Goal: Information Seeking & Learning: Learn about a topic

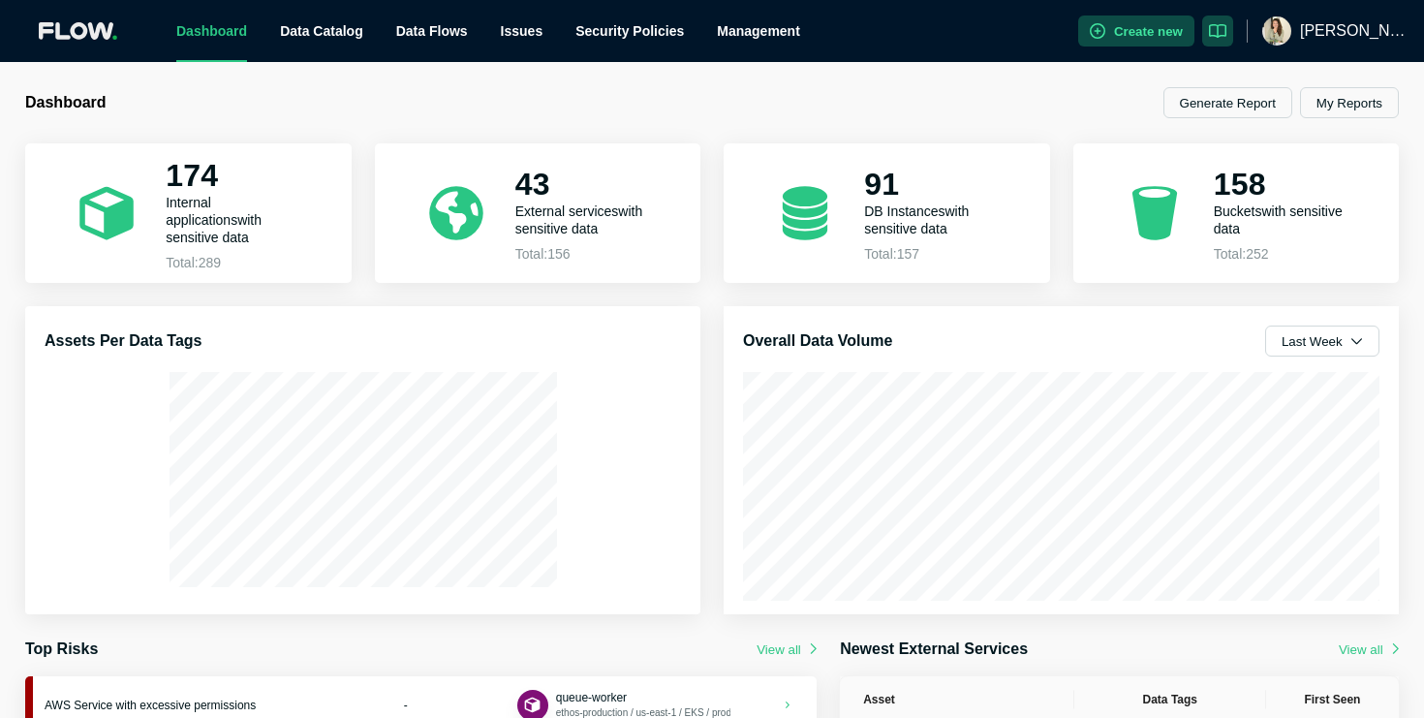
click at [1321, 48] on div "[PERSON_NAME]" at bounding box center [1335, 31] width 147 height 62
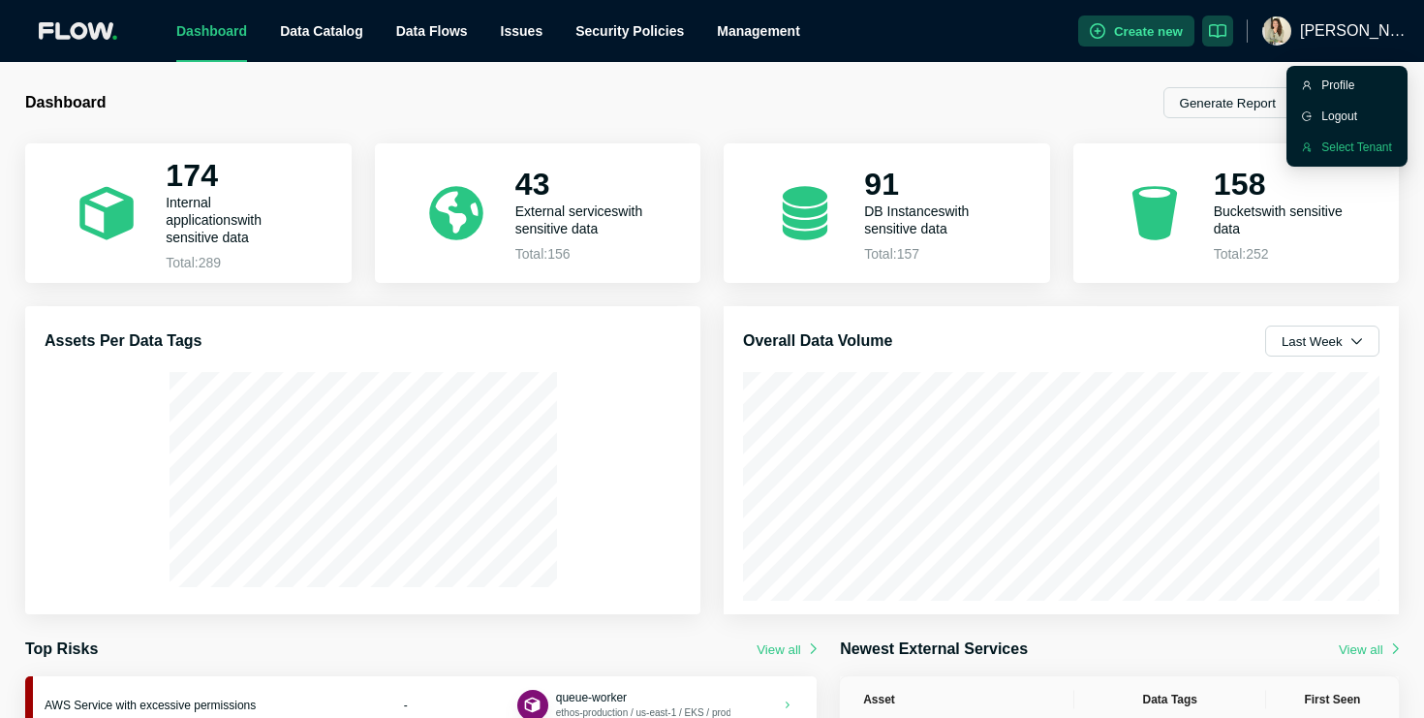
click at [1321, 144] on li "Select Tenant" at bounding box center [1347, 147] width 113 height 31
click at [1363, 36] on span "[PERSON_NAME]" at bounding box center [1354, 31] width 109 height 62
click at [1357, 141] on div "Select Tenant" at bounding box center [1357, 147] width 71 height 19
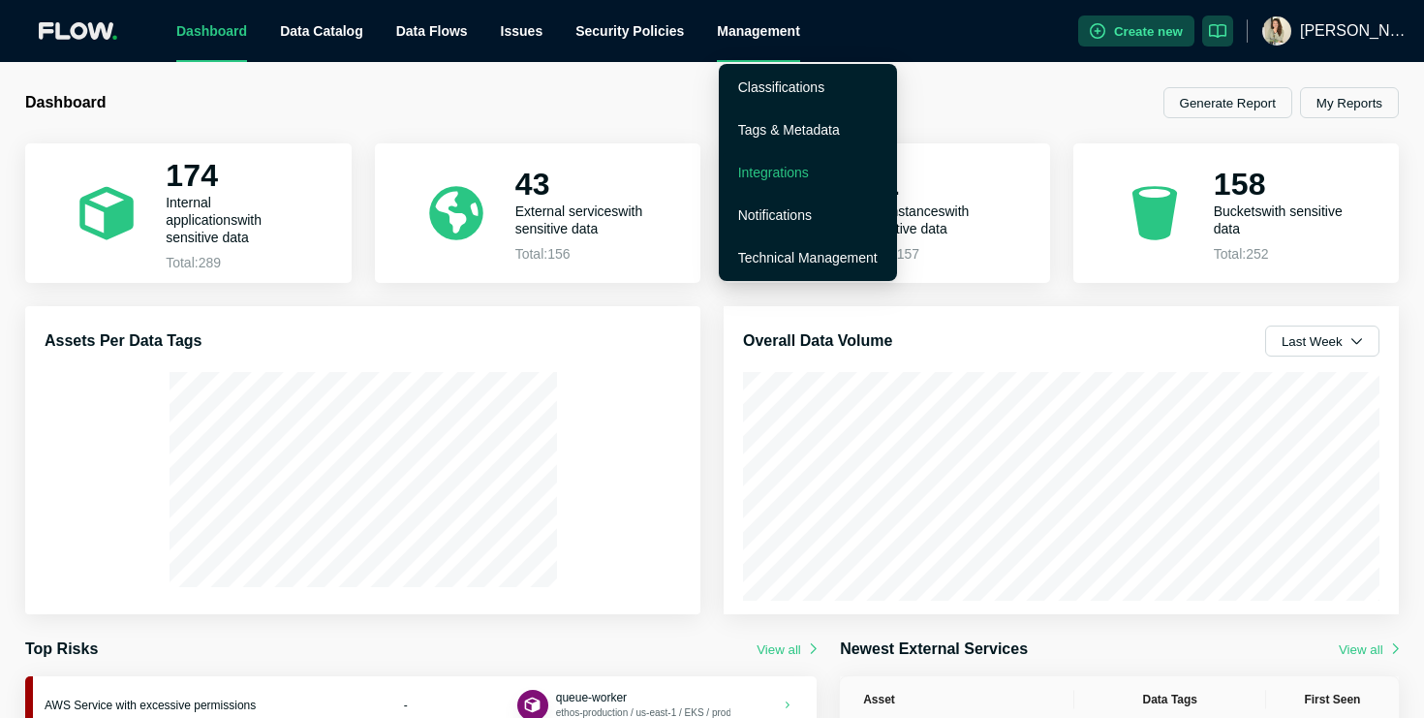
click at [774, 172] on link "Integrations" at bounding box center [773, 173] width 71 height 16
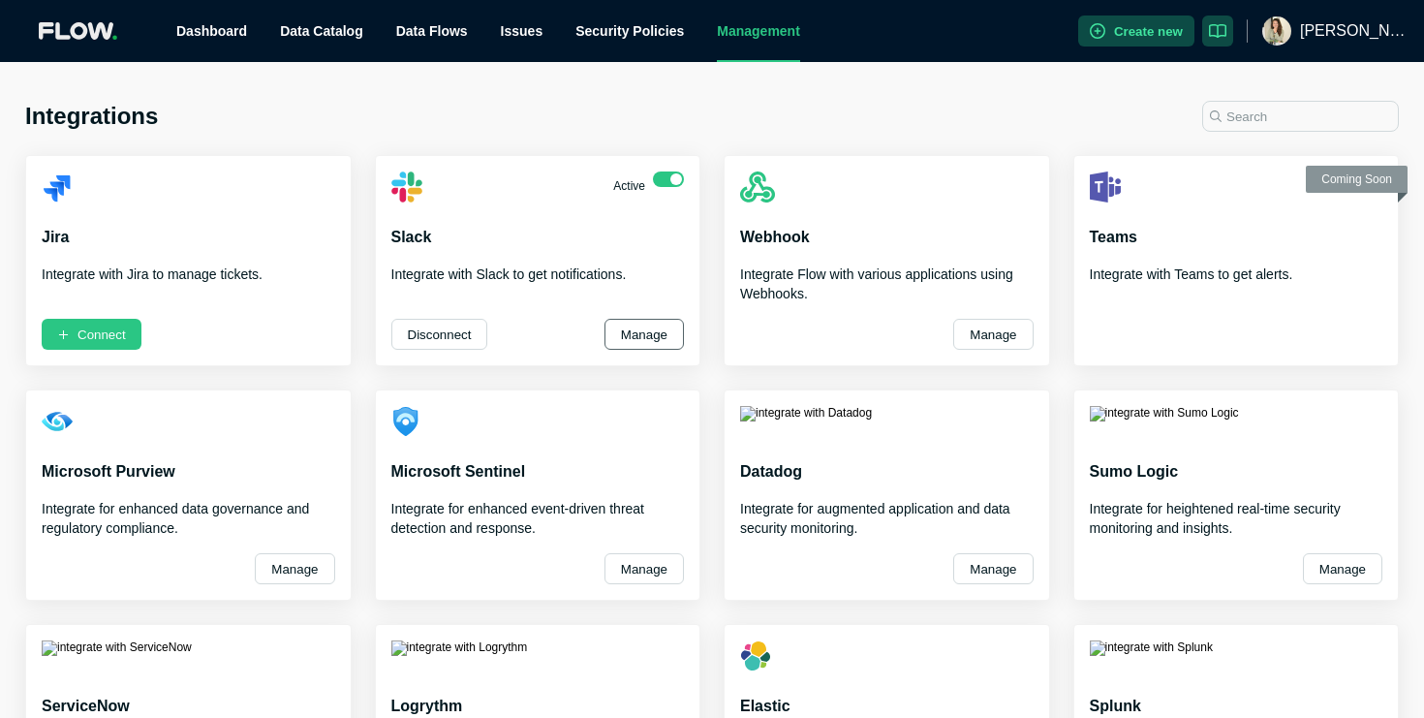
click at [647, 341] on button "Manage" at bounding box center [644, 334] width 79 height 31
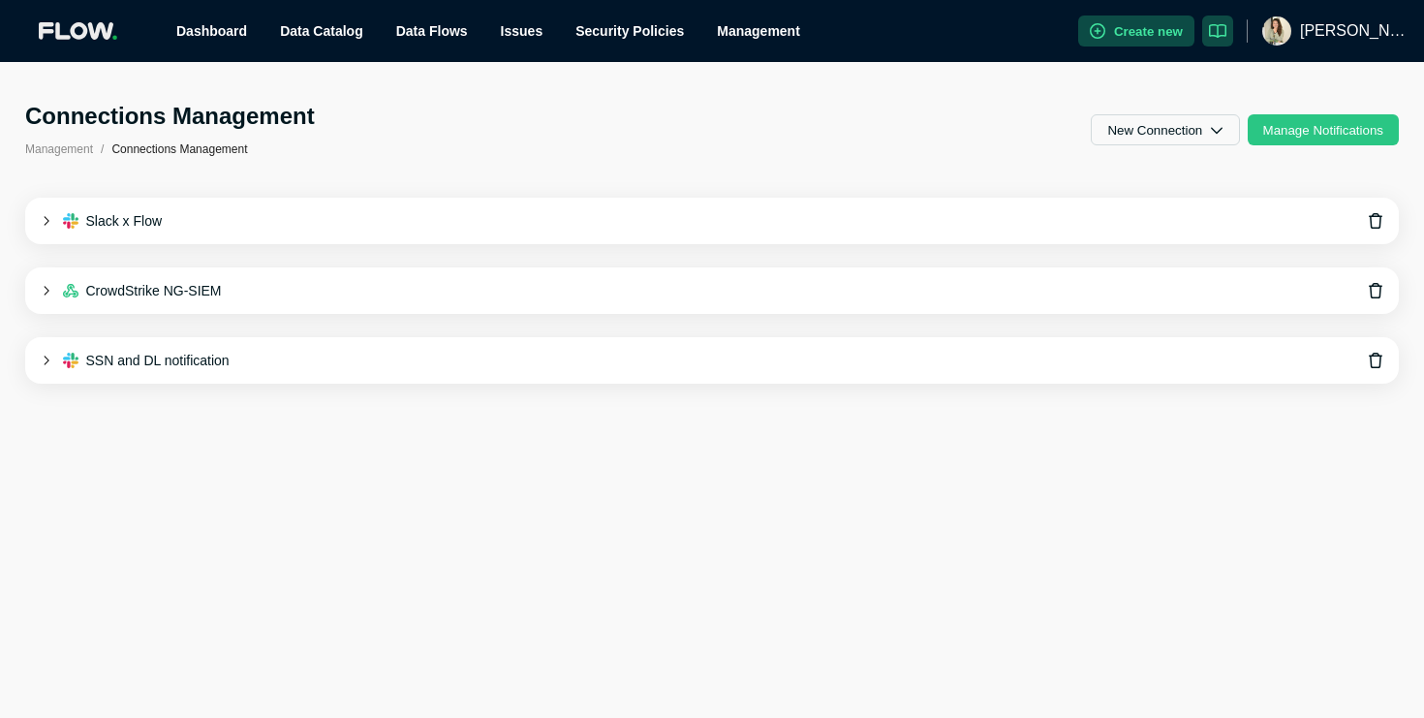
click at [655, 215] on div "Slack x Flow" at bounding box center [712, 221] width 1374 height 47
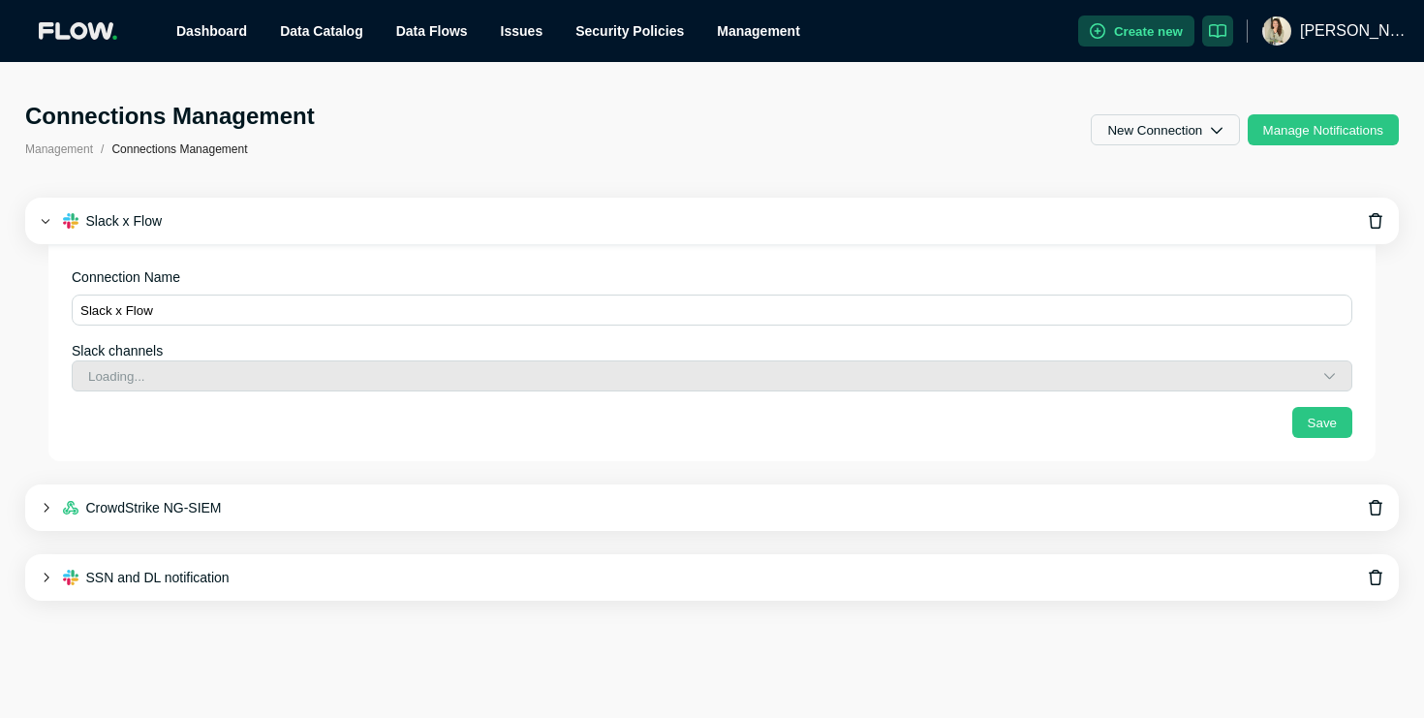
click at [1314, 129] on button "Manage Notifications" at bounding box center [1323, 129] width 151 height 31
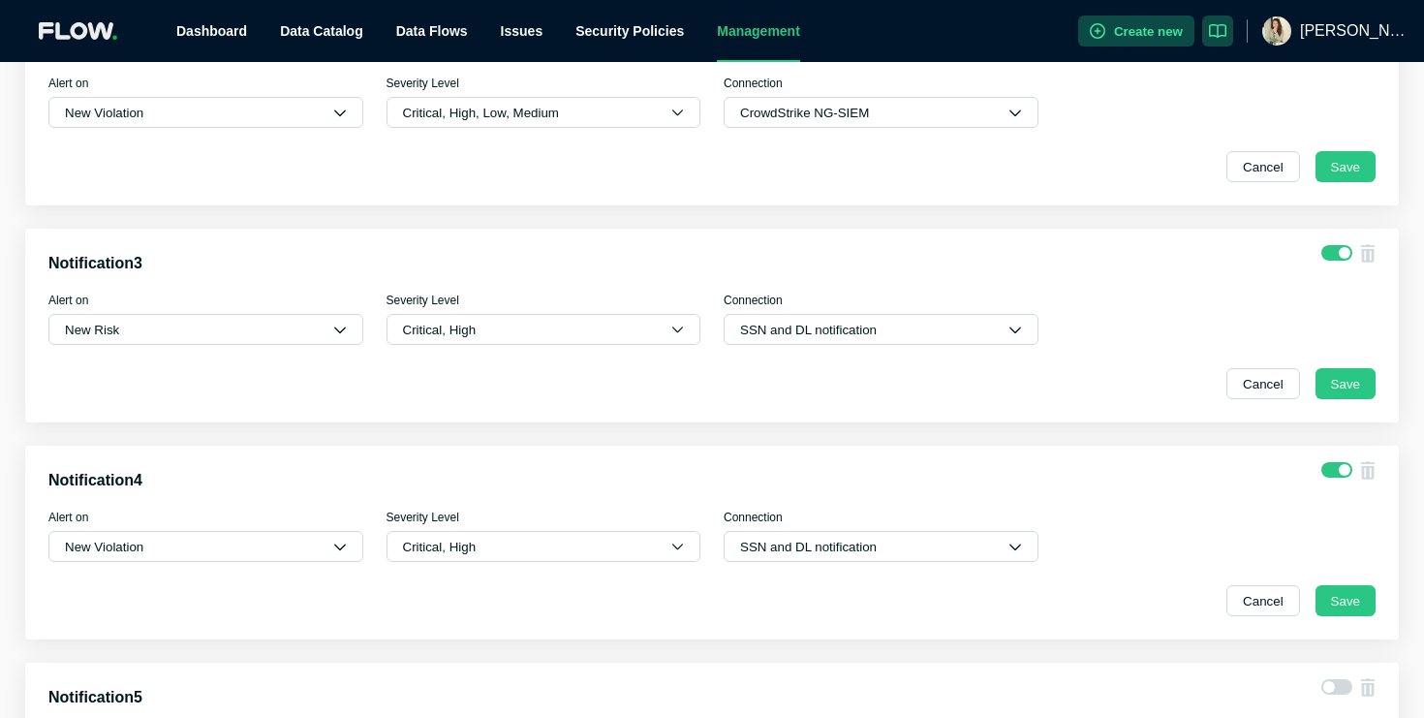
scroll to position [403, 0]
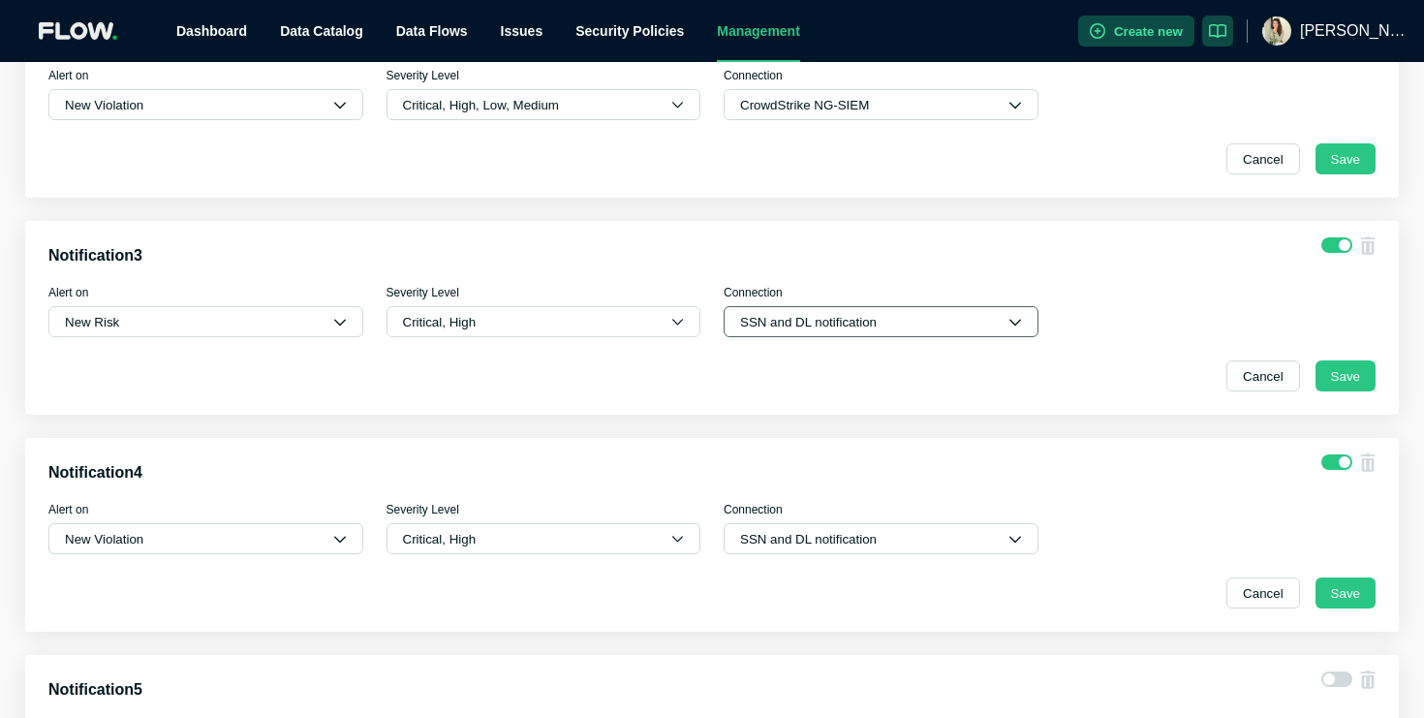
click at [902, 316] on button "SSN and DL notification" at bounding box center [881, 321] width 315 height 31
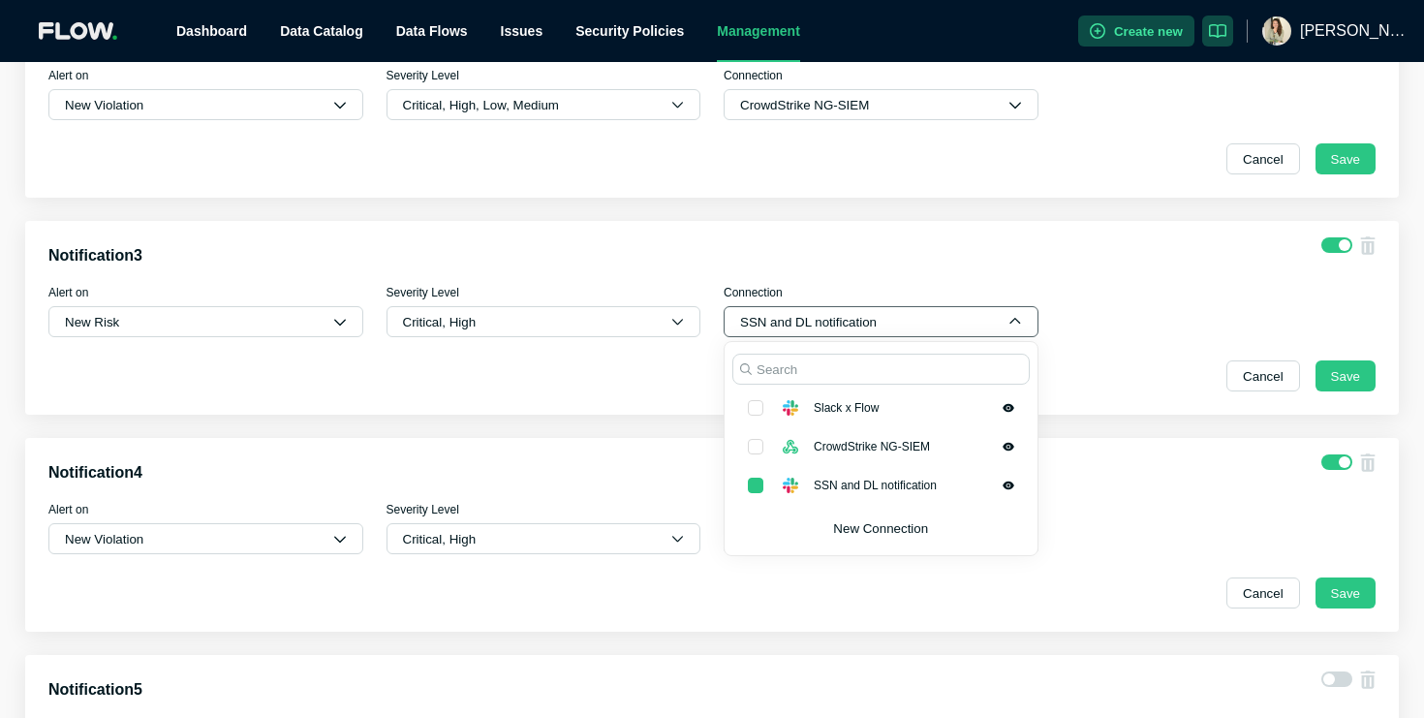
click at [902, 316] on button "SSN and DL notification" at bounding box center [881, 321] width 315 height 31
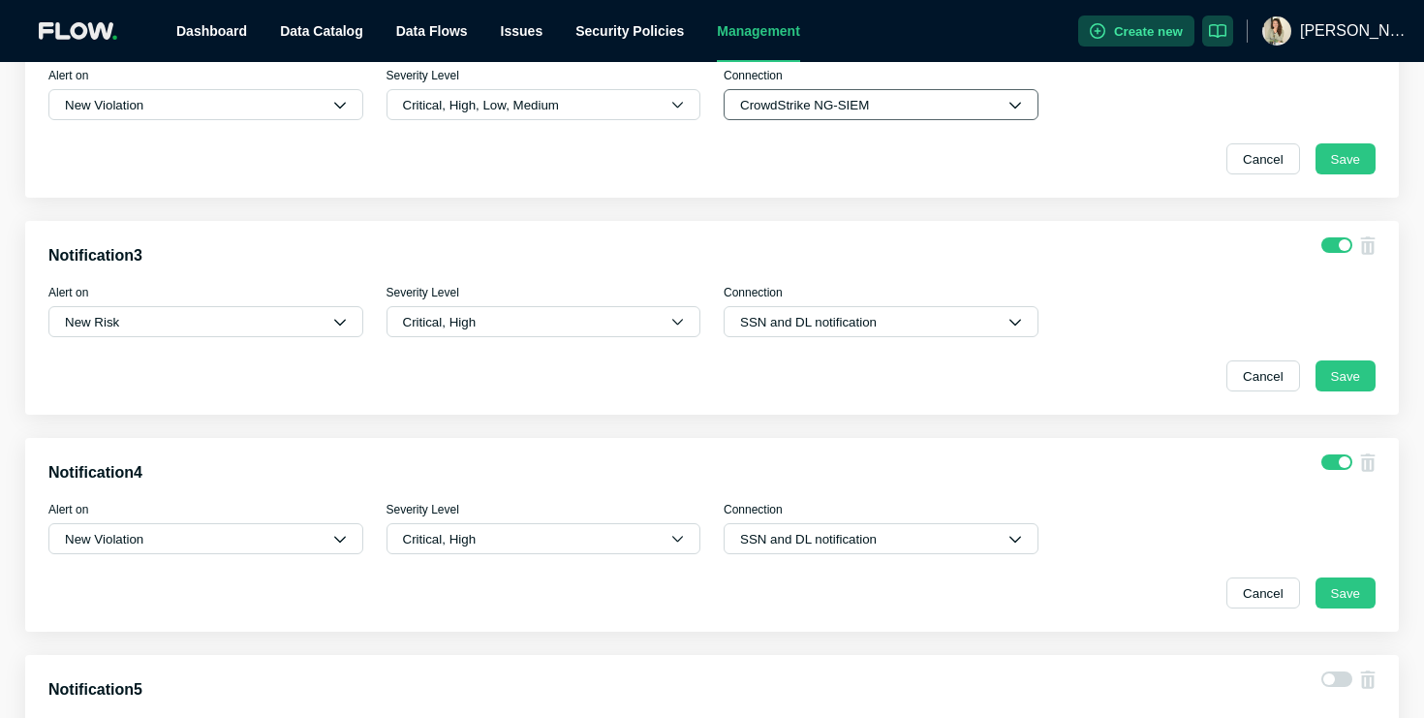
click at [856, 107] on button "CrowdStrike NG-SIEM" at bounding box center [881, 104] width 315 height 31
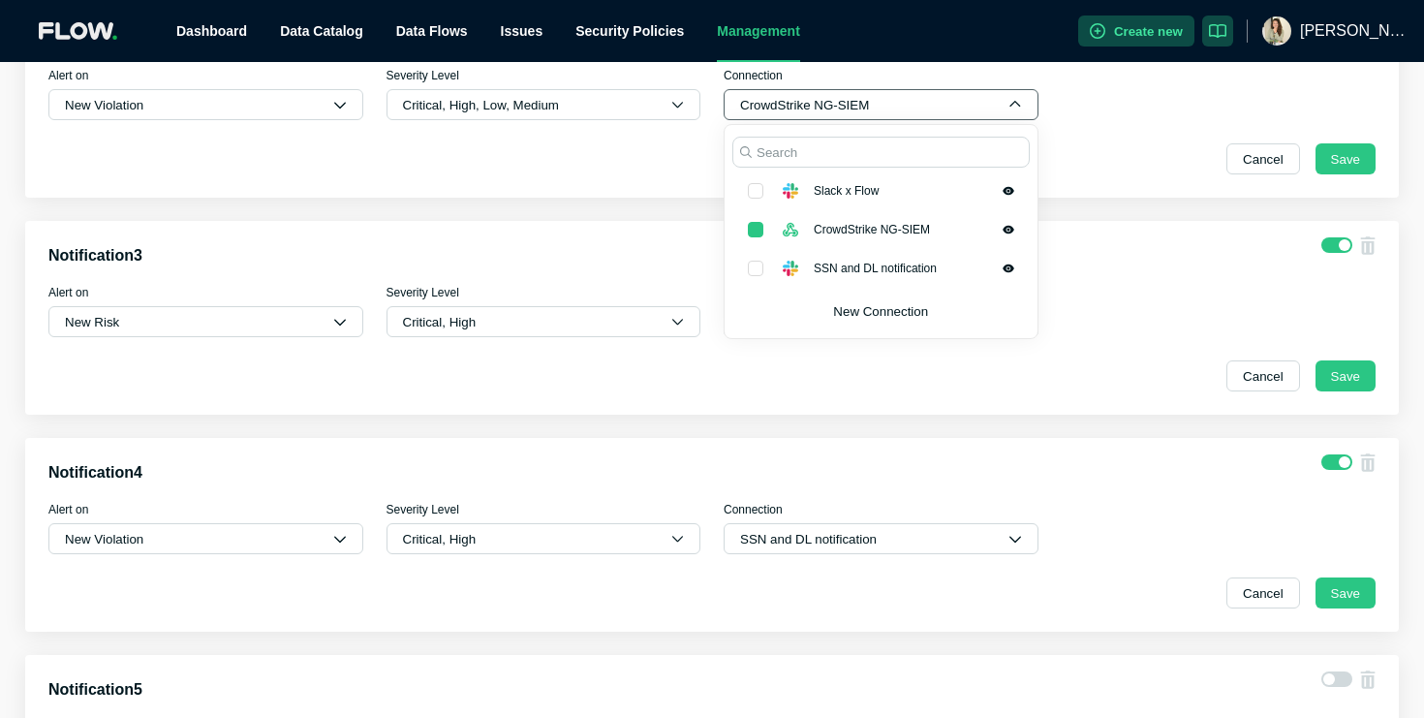
click at [856, 107] on button "CrowdStrike NG-SIEM" at bounding box center [881, 104] width 315 height 31
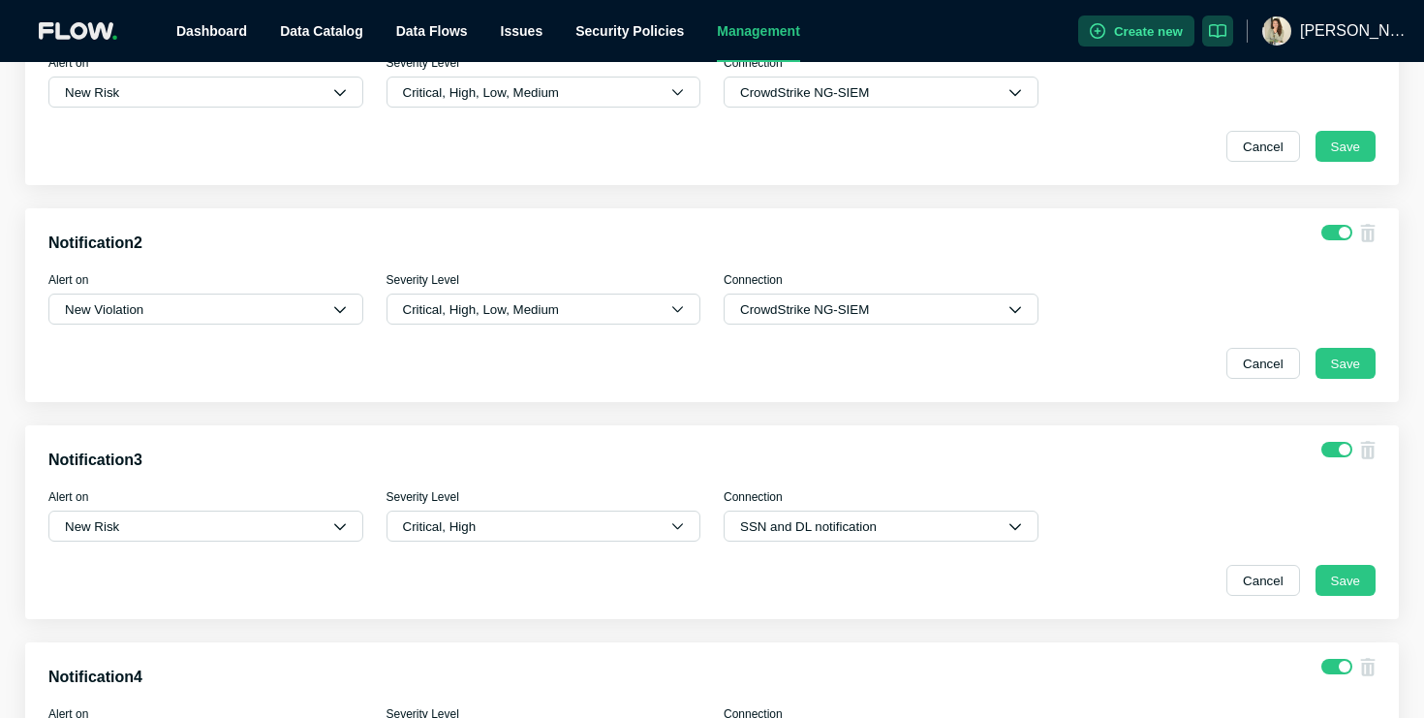
scroll to position [198, 0]
click at [856, 109] on div "Notification 1 Alert on New Risk Severity Level Critical, High, Low, Medium Con…" at bounding box center [712, 89] width 1374 height 194
click at [856, 91] on button "CrowdStrike NG-SIEM" at bounding box center [881, 93] width 315 height 31
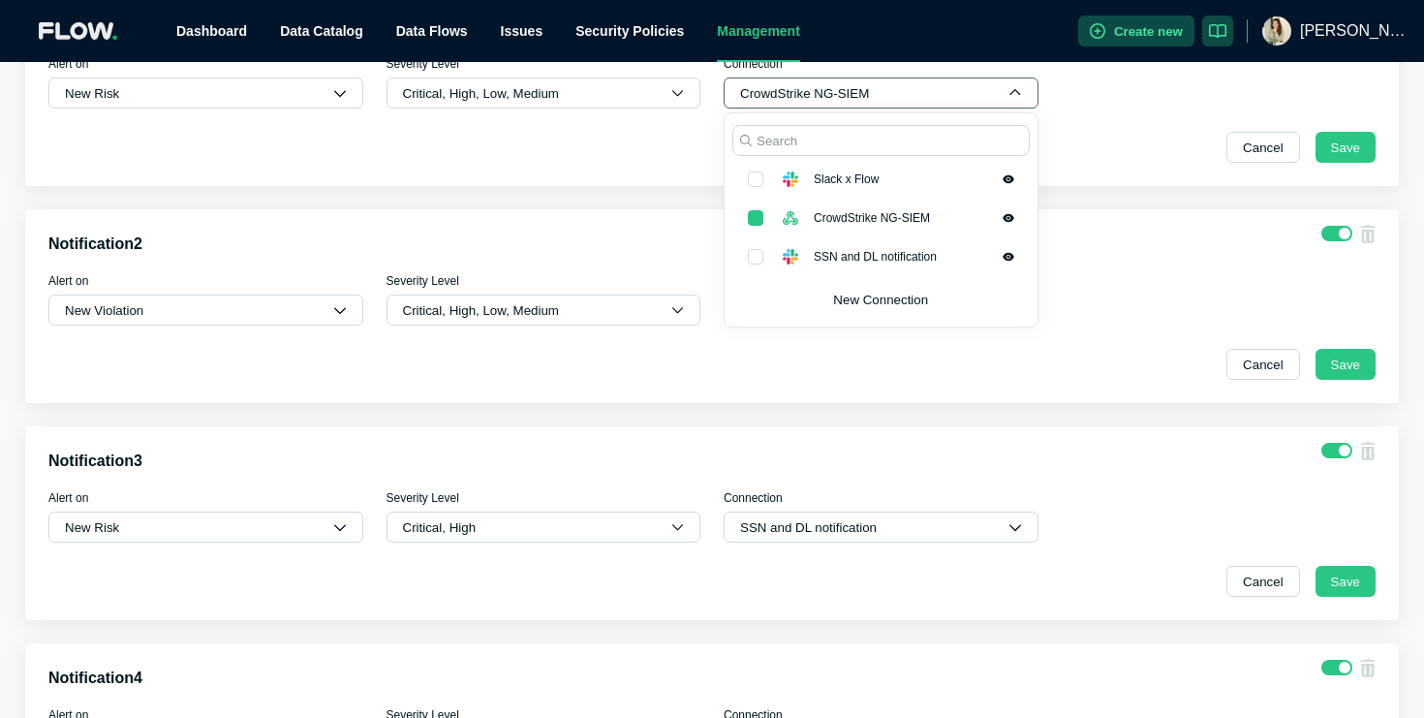
click at [856, 91] on button "CrowdStrike NG-SIEM" at bounding box center [881, 93] width 315 height 31
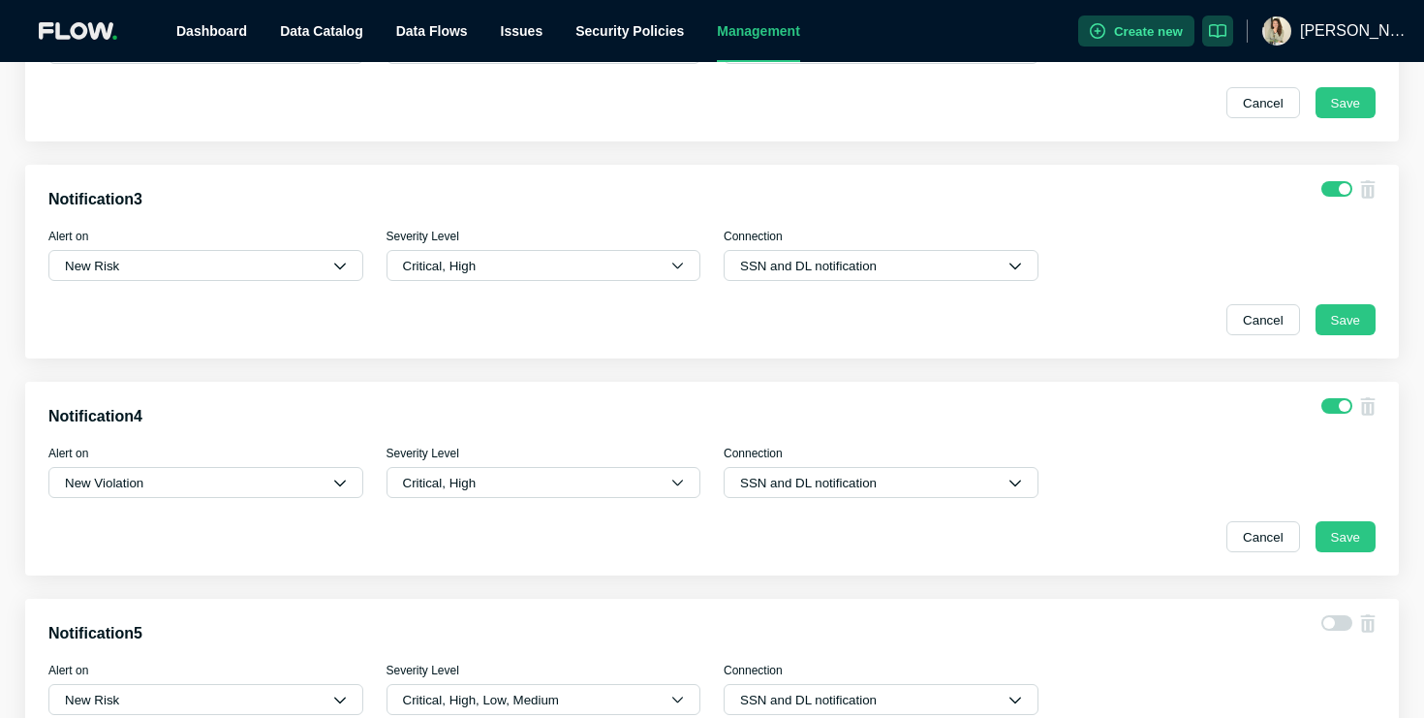
scroll to position [464, 0]
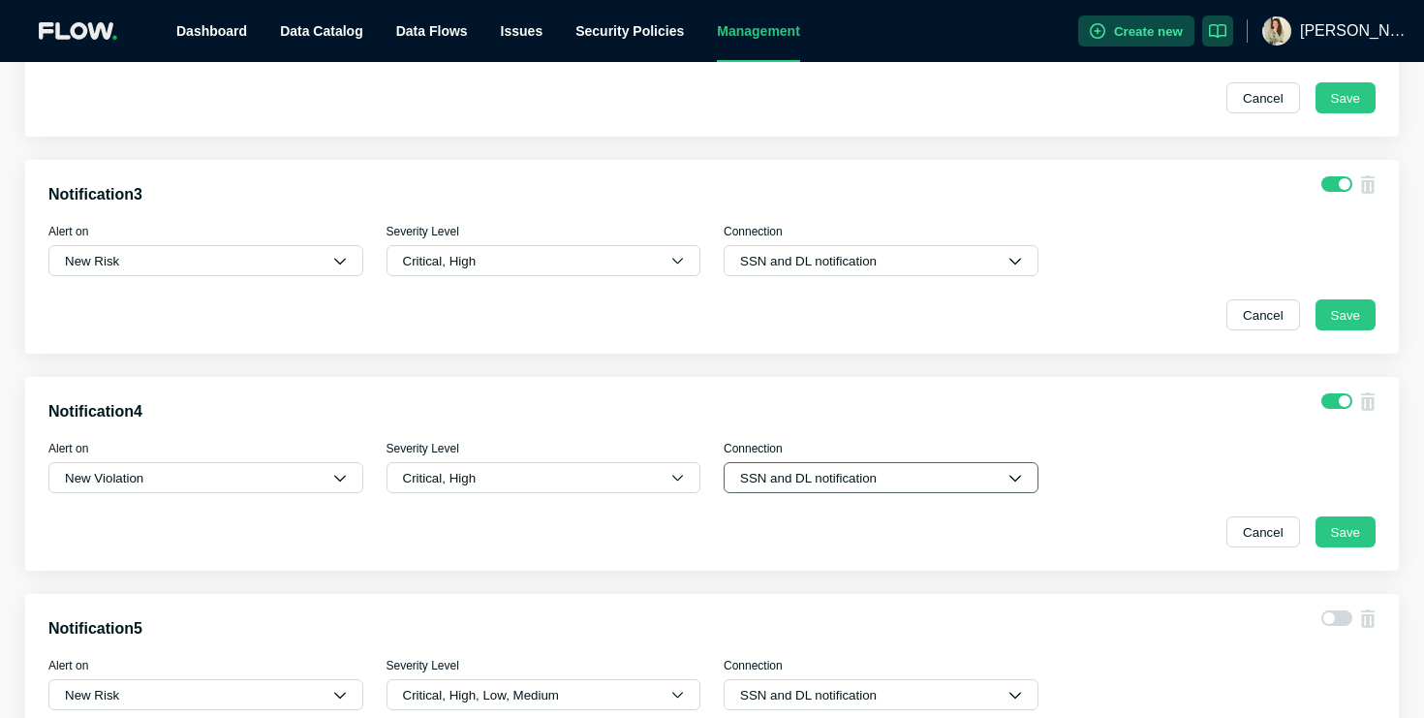
click at [794, 477] on button "SSN and DL notification" at bounding box center [881, 477] width 315 height 31
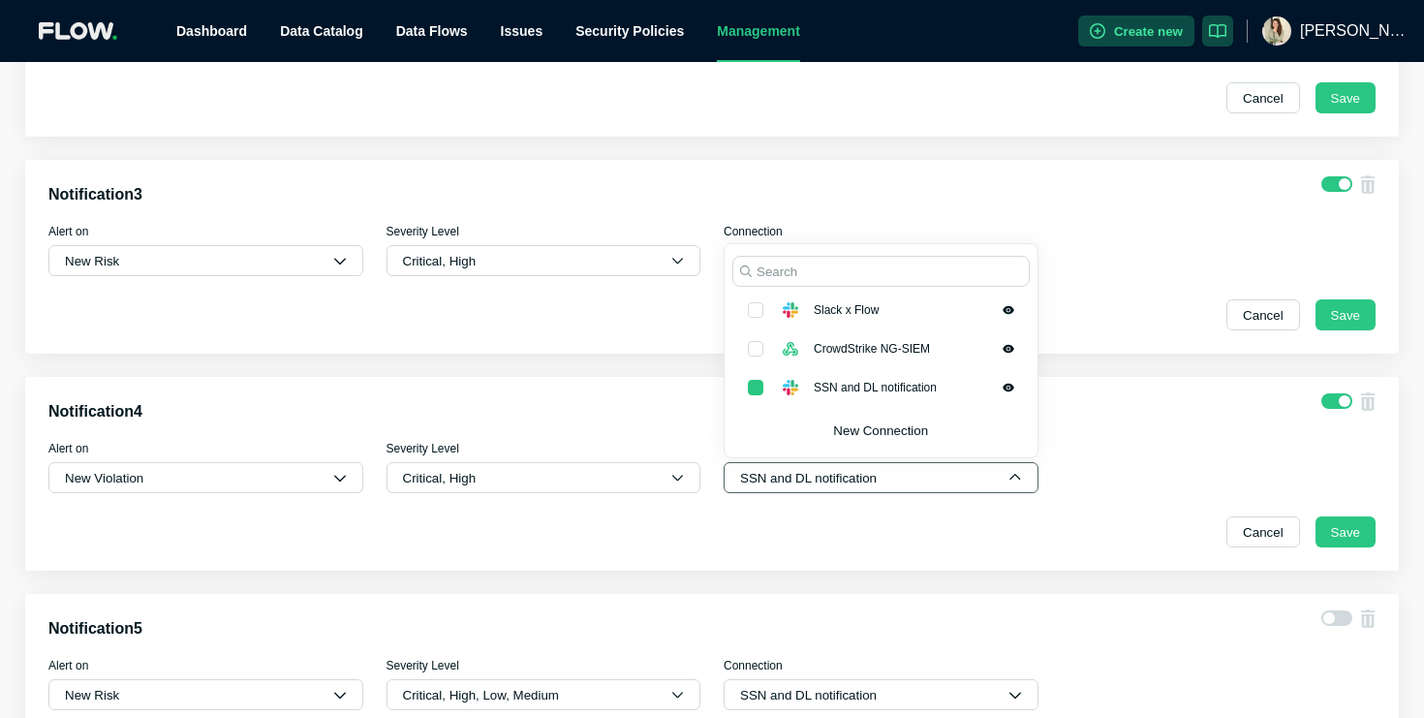
click at [794, 478] on button "SSN and DL notification" at bounding box center [881, 477] width 315 height 31
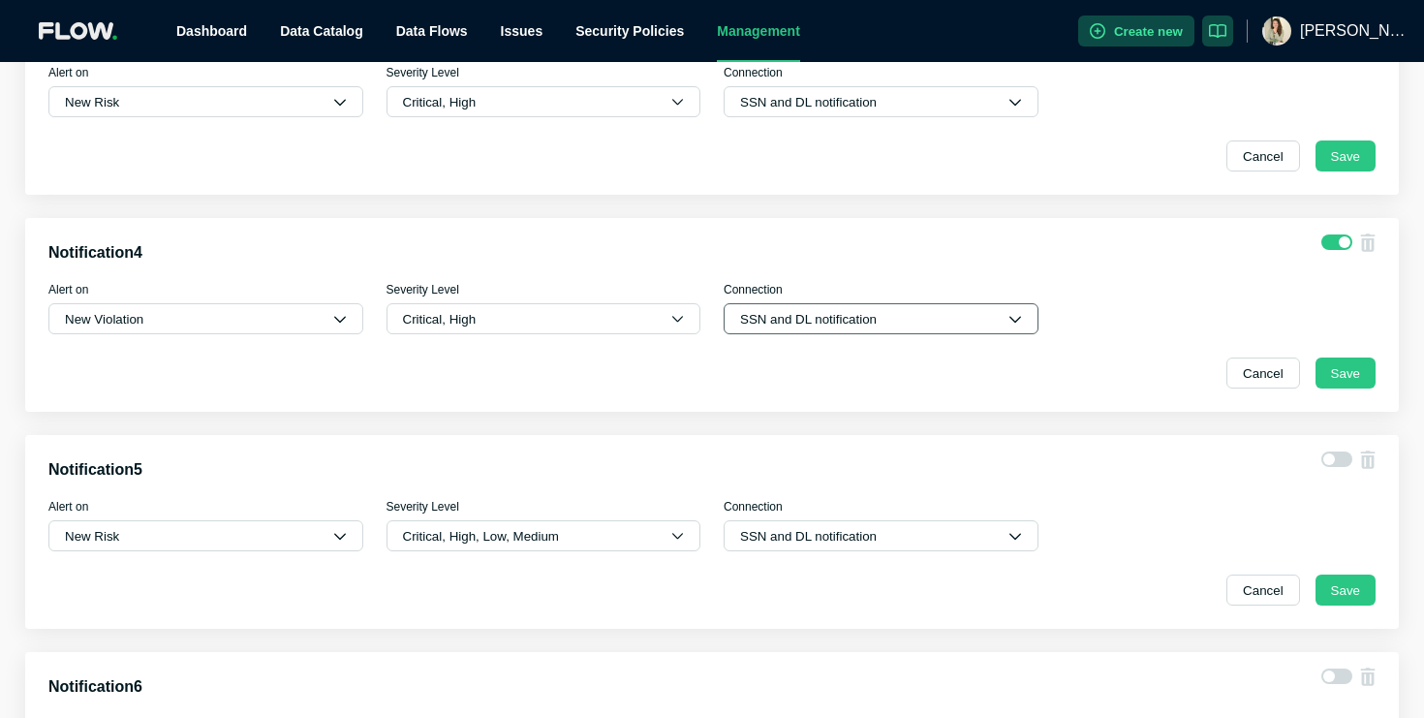
scroll to position [625, 0]
click at [785, 538] on button "SSN and DL notification" at bounding box center [881, 533] width 315 height 31
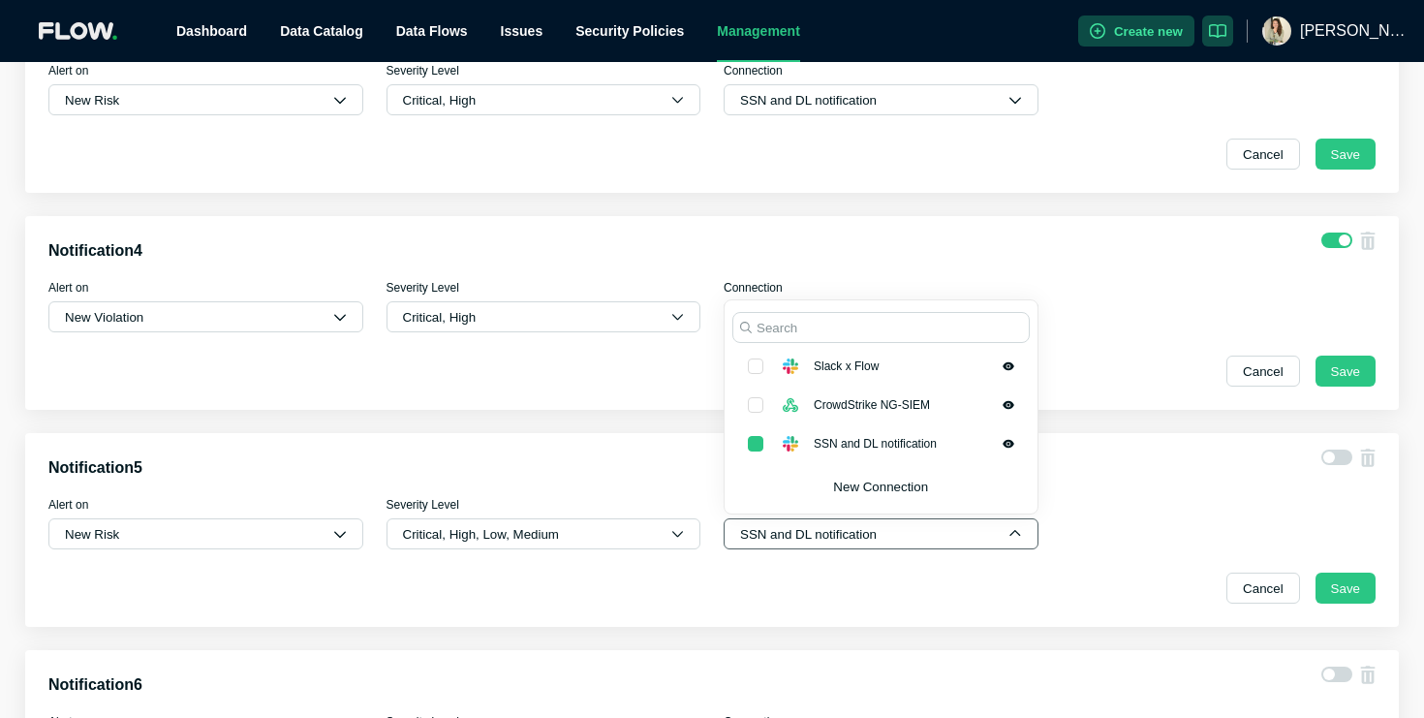
click at [785, 538] on button "SSN and DL notification" at bounding box center [881, 533] width 315 height 31
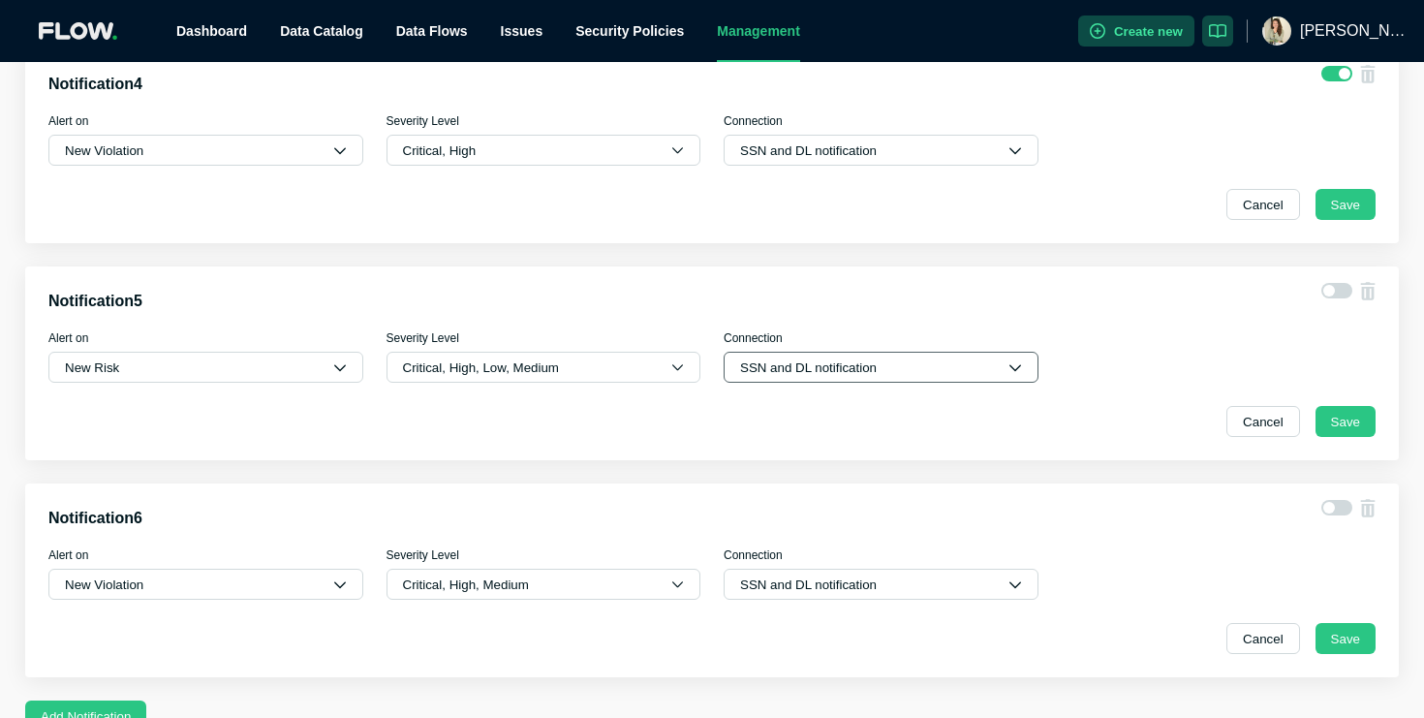
scroll to position [790, 0]
click at [792, 593] on button "SSN and DL notification" at bounding box center [881, 586] width 315 height 31
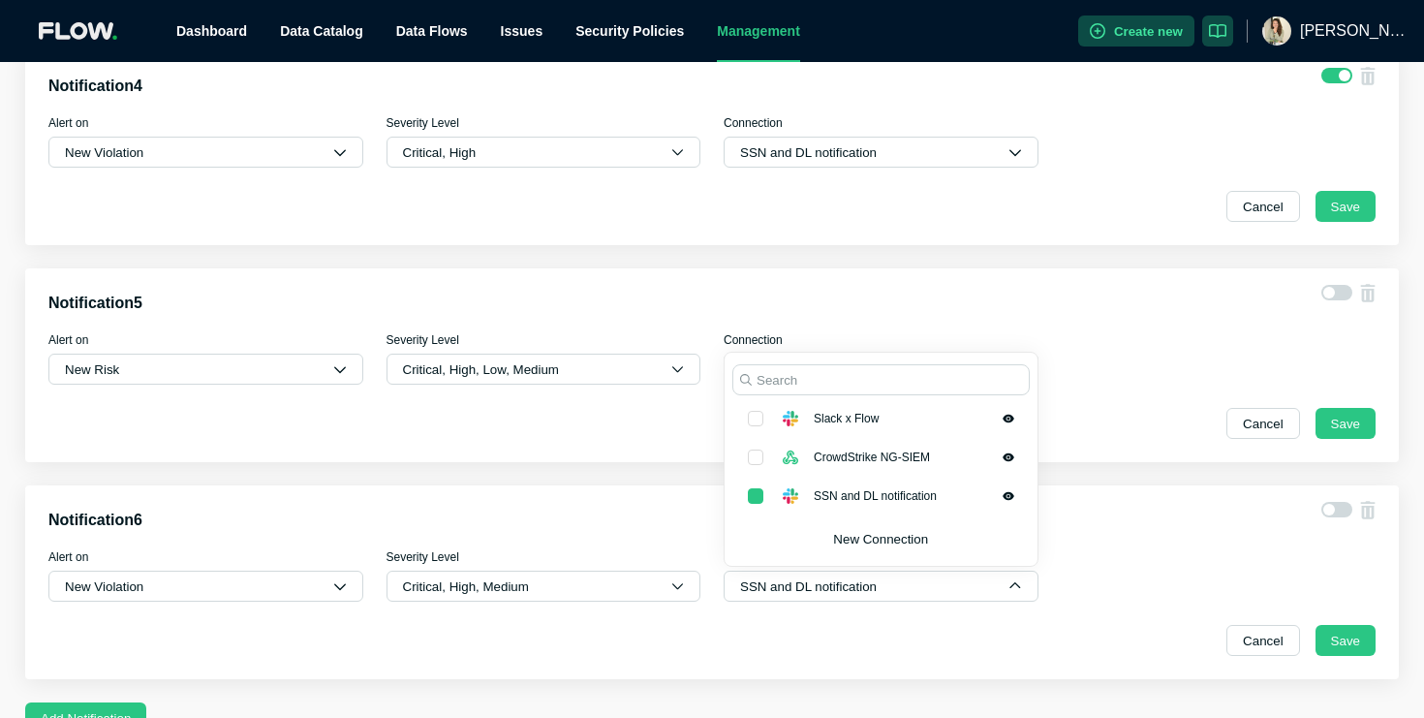
click at [865, 618] on div "Notification 6 Alert on New Violation Severity Level Critical, High, Medium Con…" at bounding box center [712, 582] width 1374 height 194
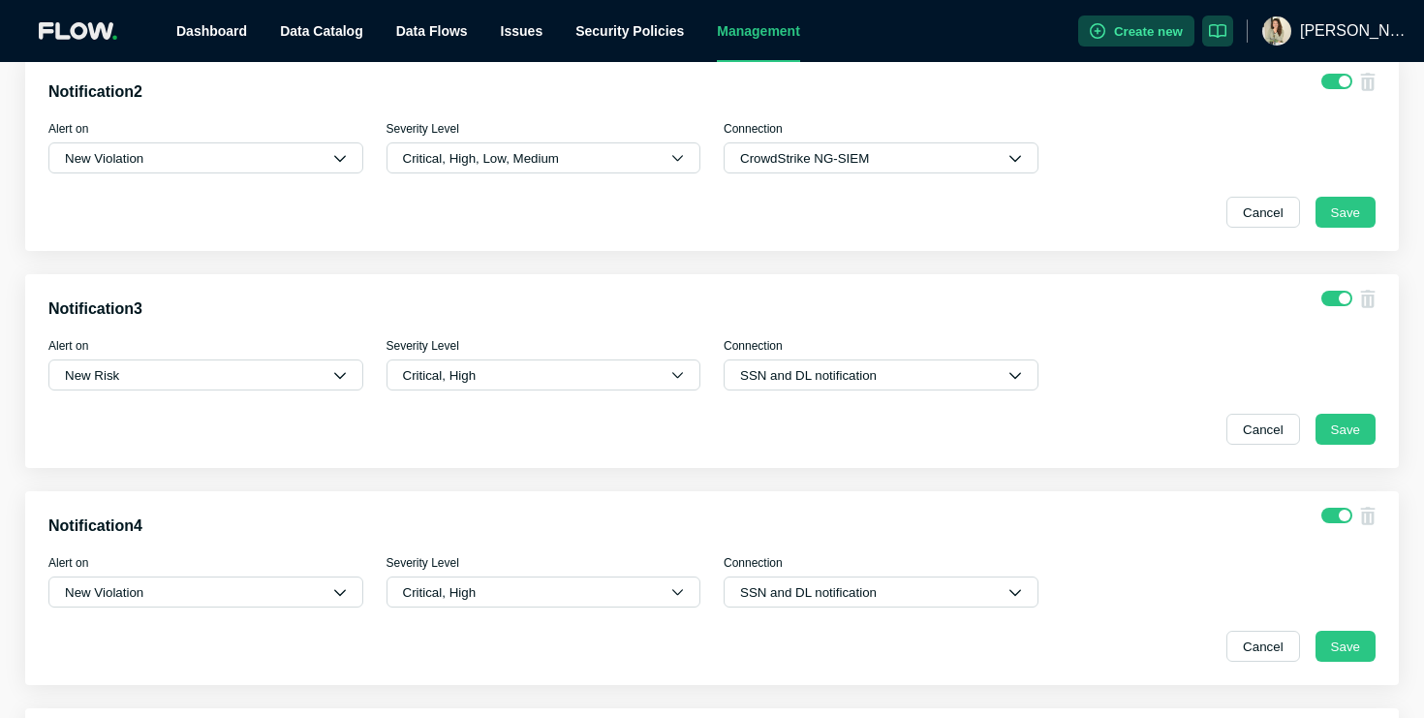
scroll to position [349, 0]
click at [871, 590] on button "SSN and DL notification" at bounding box center [881, 592] width 315 height 31
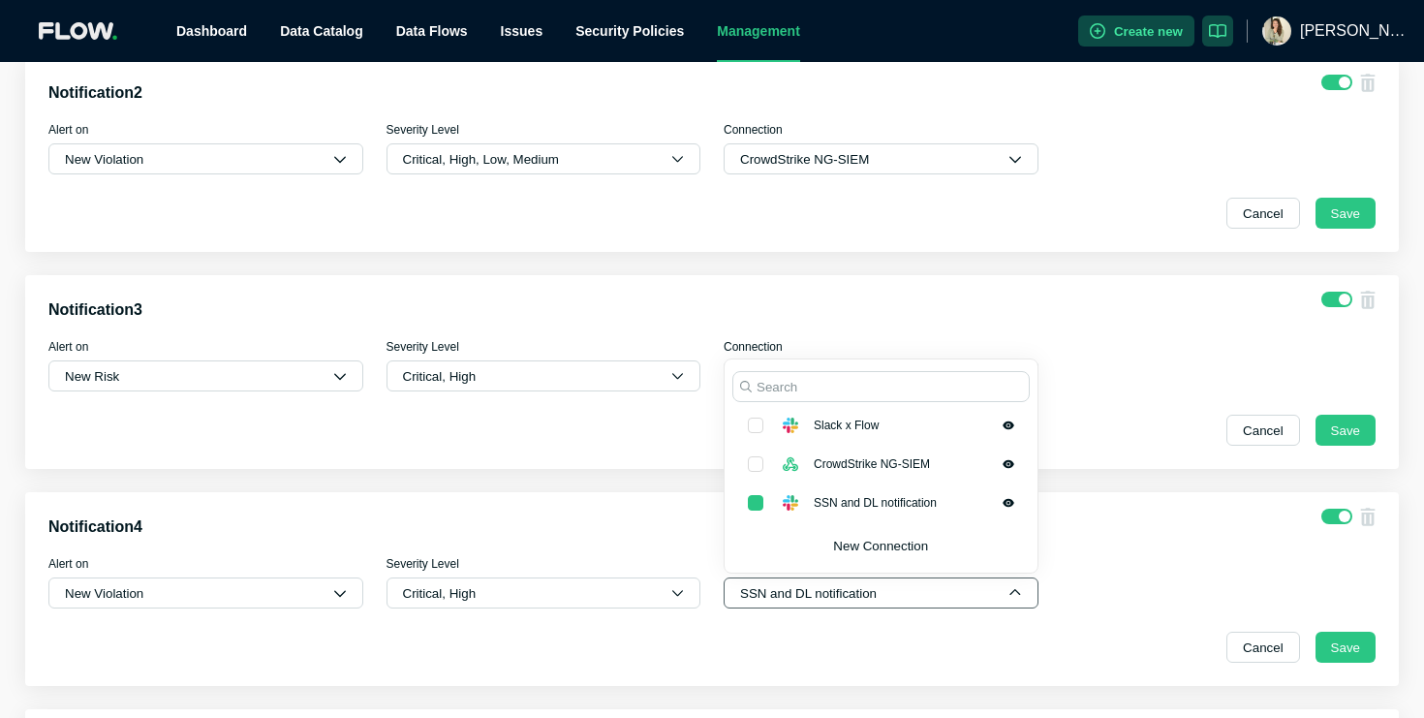
click at [872, 590] on button "SSN and DL notification" at bounding box center [881, 592] width 315 height 31
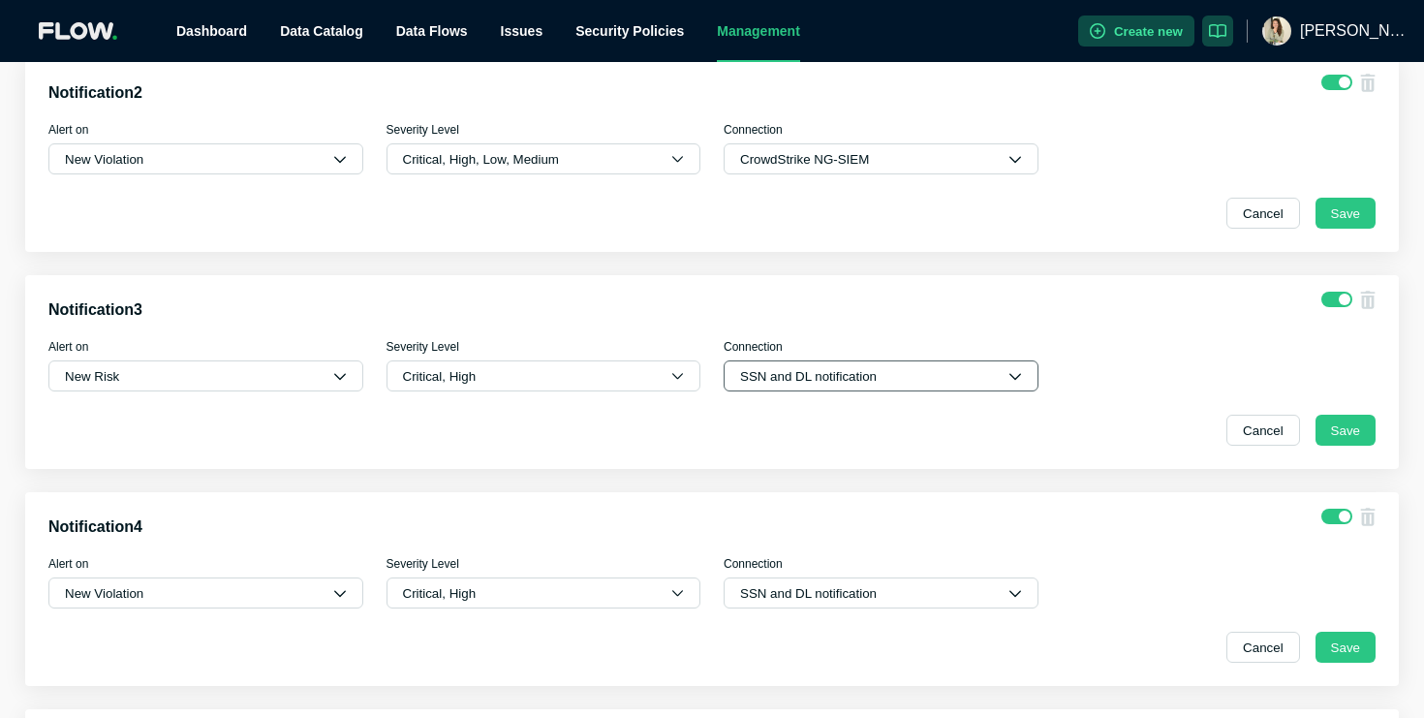
click at [915, 390] on button "SSN and DL notification" at bounding box center [881, 375] width 315 height 31
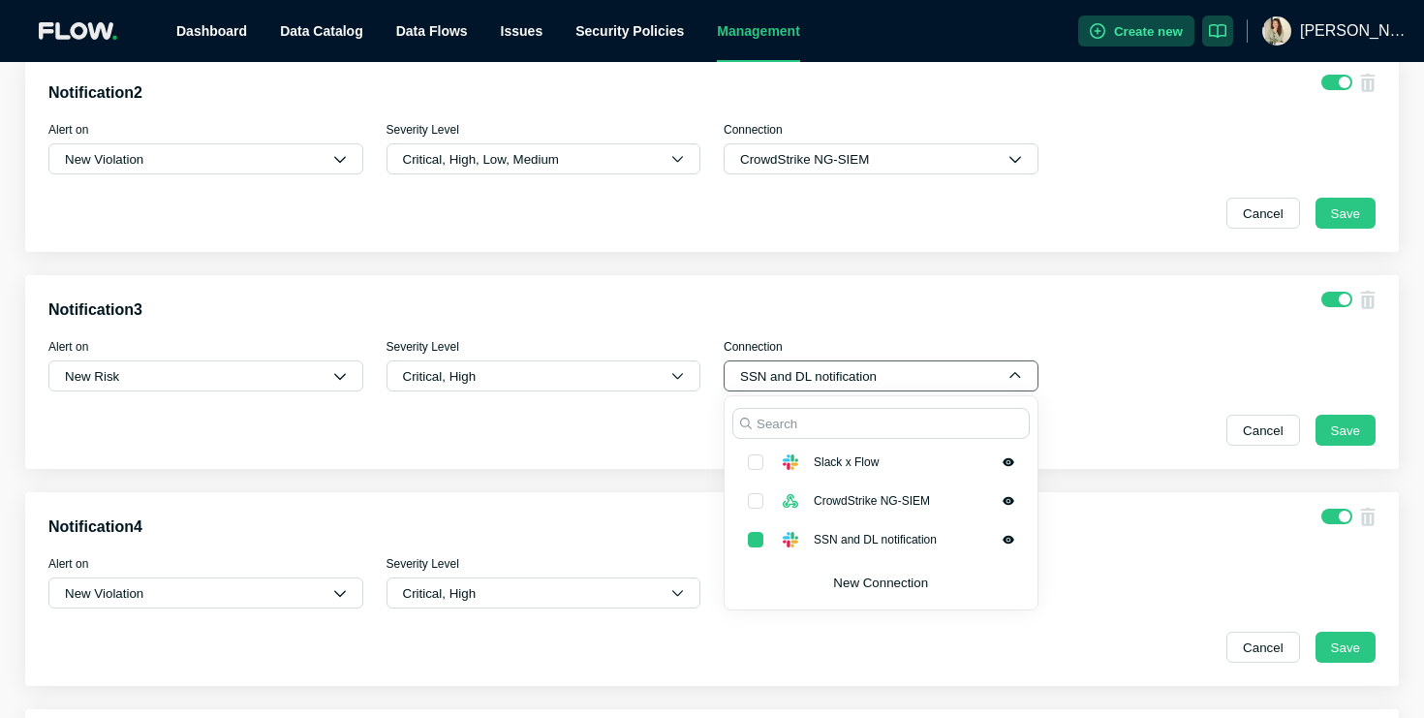
click at [915, 390] on button "SSN and DL notification" at bounding box center [881, 375] width 315 height 31
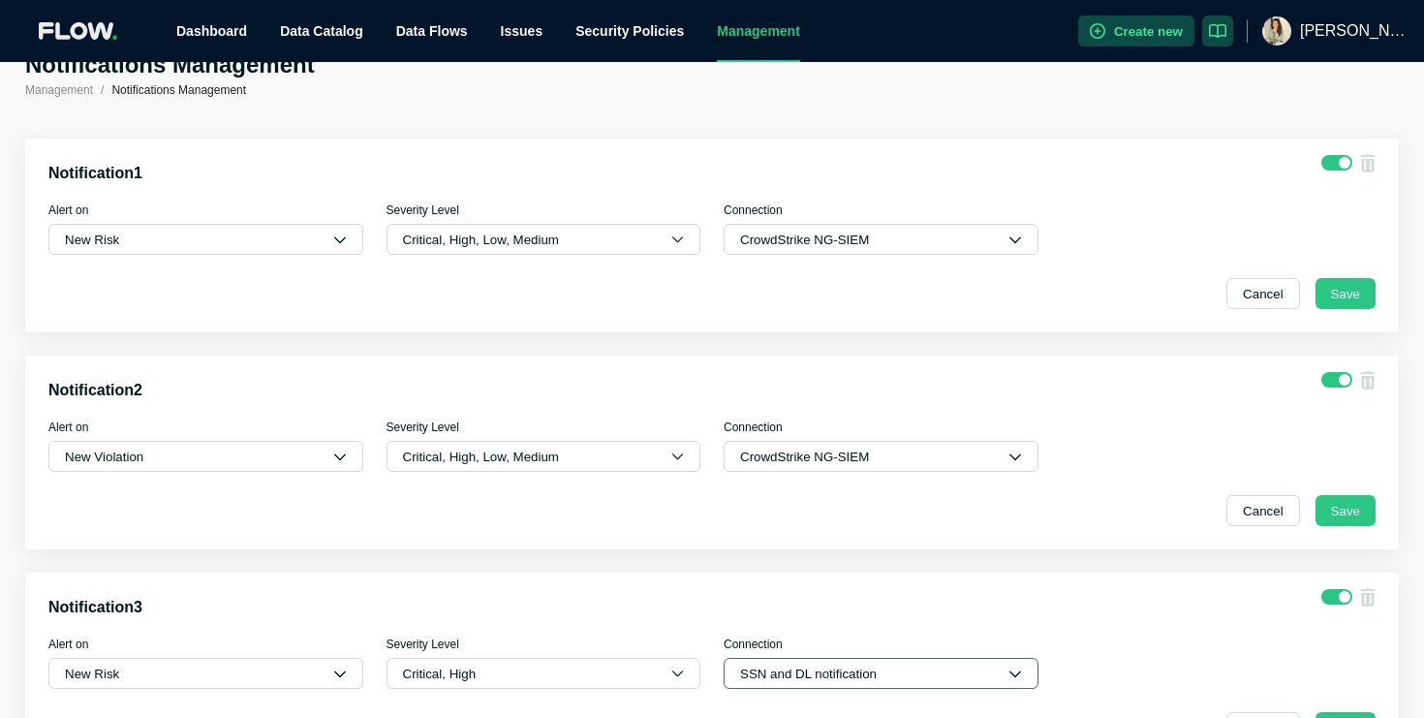
scroll to position [53, 0]
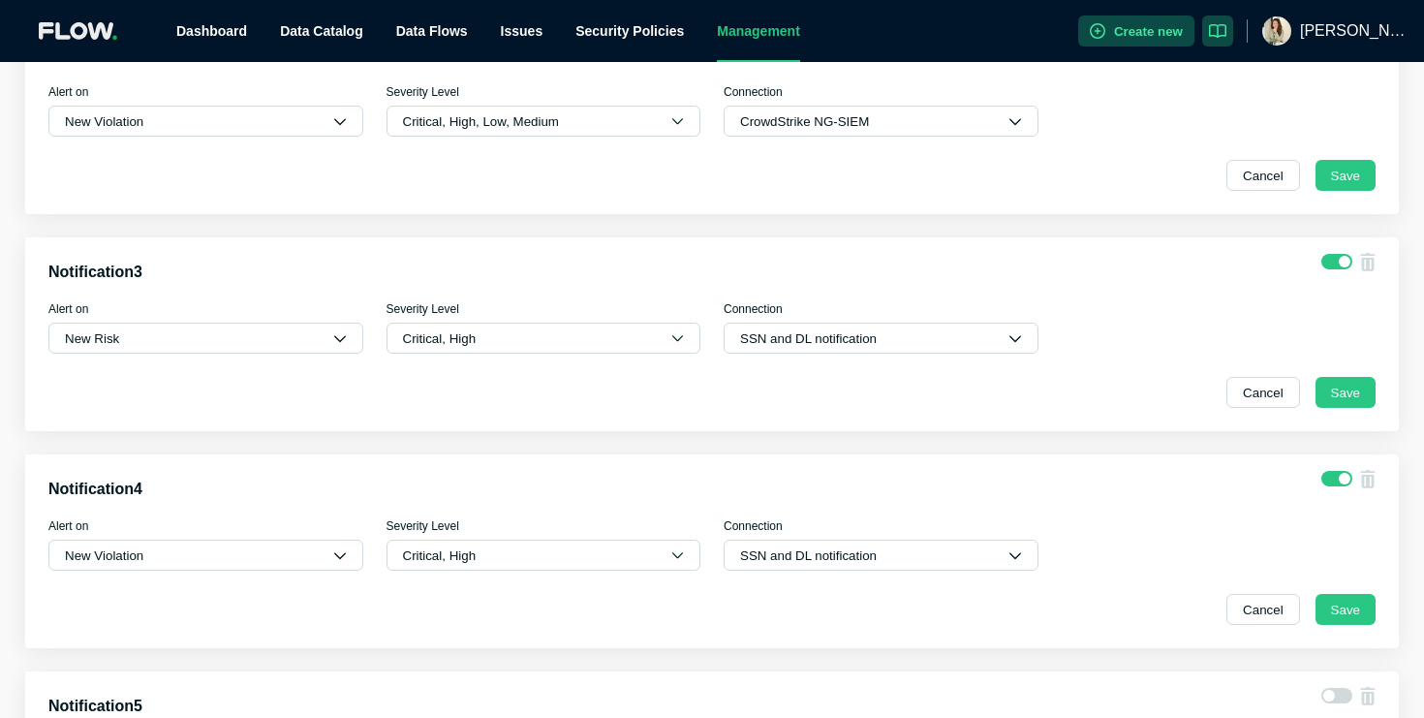
scroll to position [396, 0]
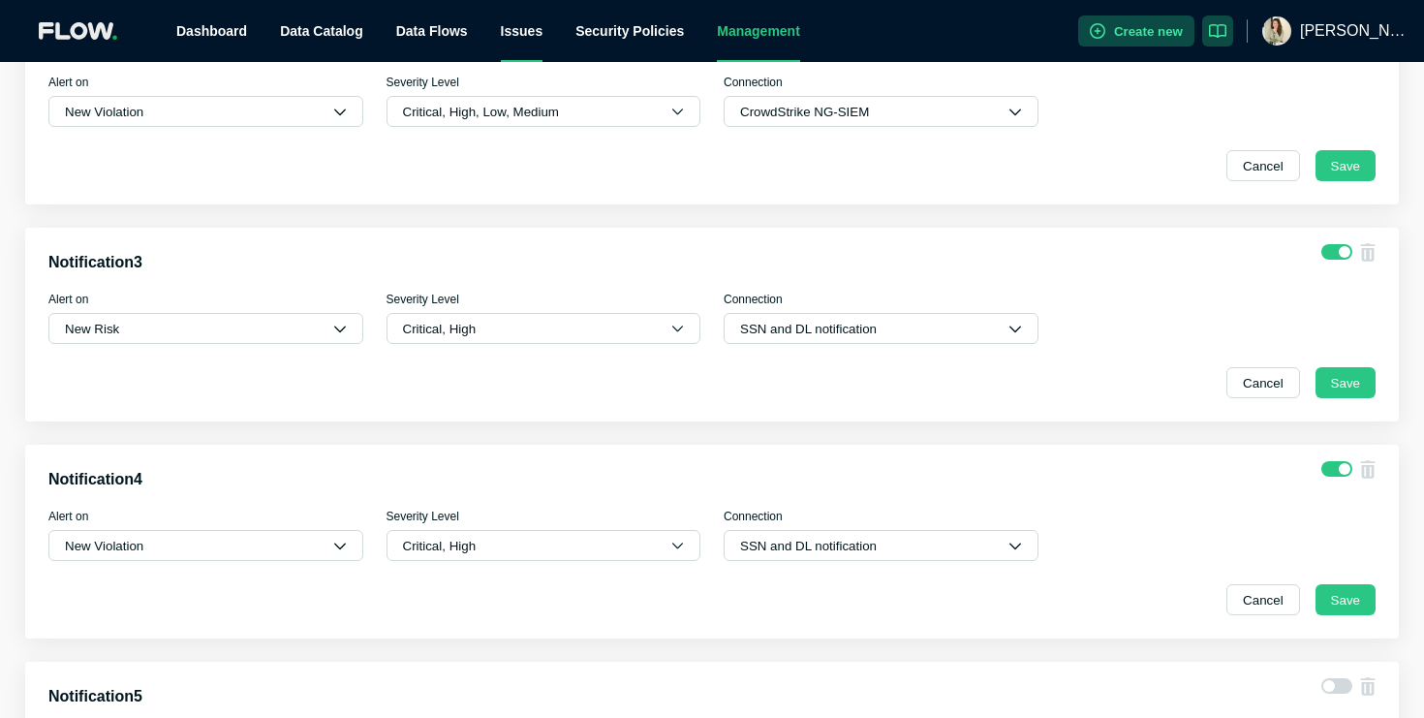
click at [516, 29] on div "Issues" at bounding box center [522, 31] width 43 height 62
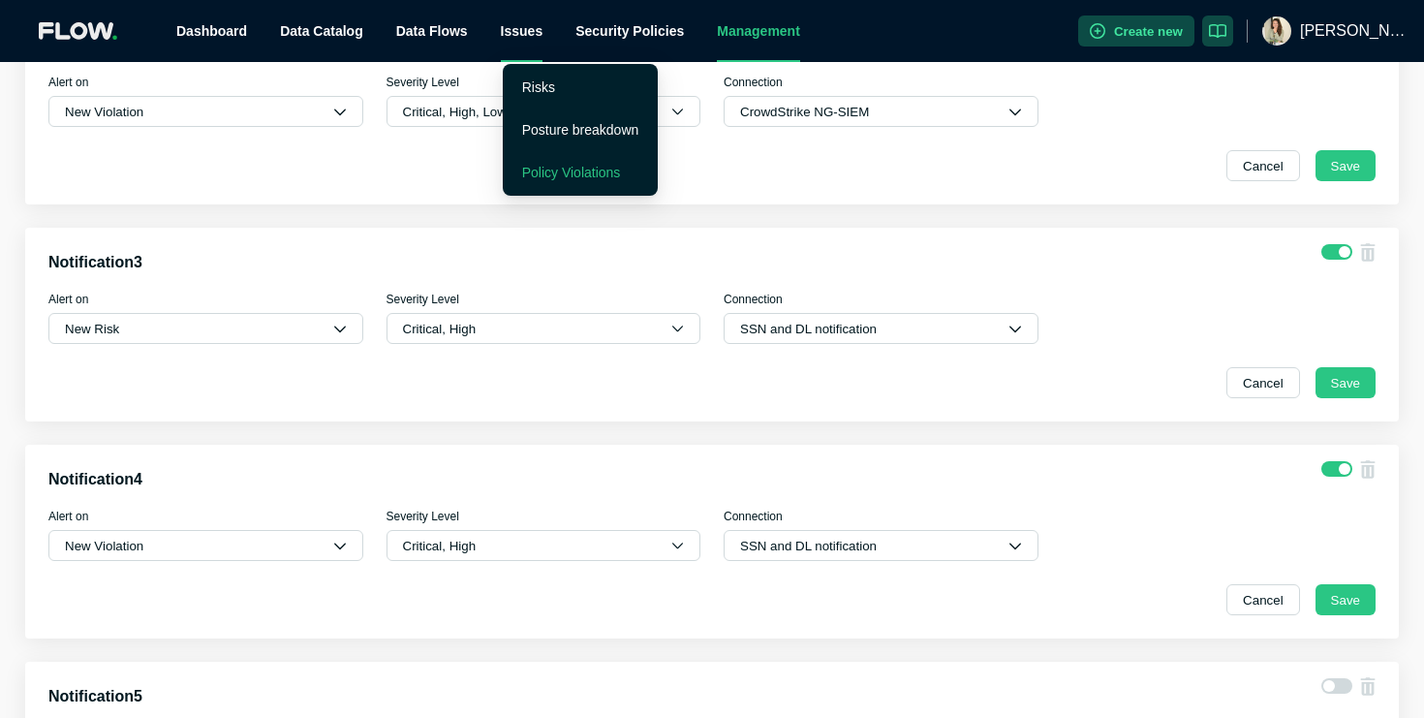
click at [545, 166] on link "Policy Violations" at bounding box center [571, 173] width 99 height 16
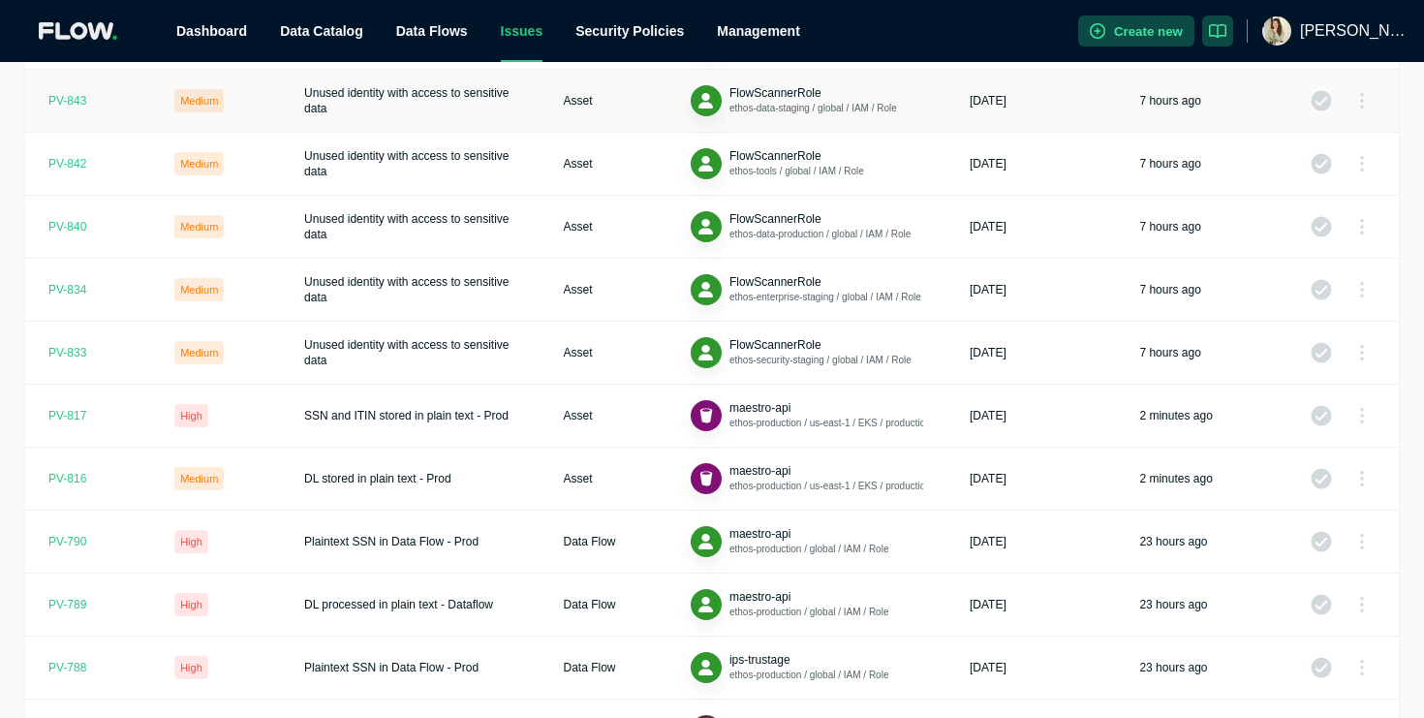
scroll to position [371, 0]
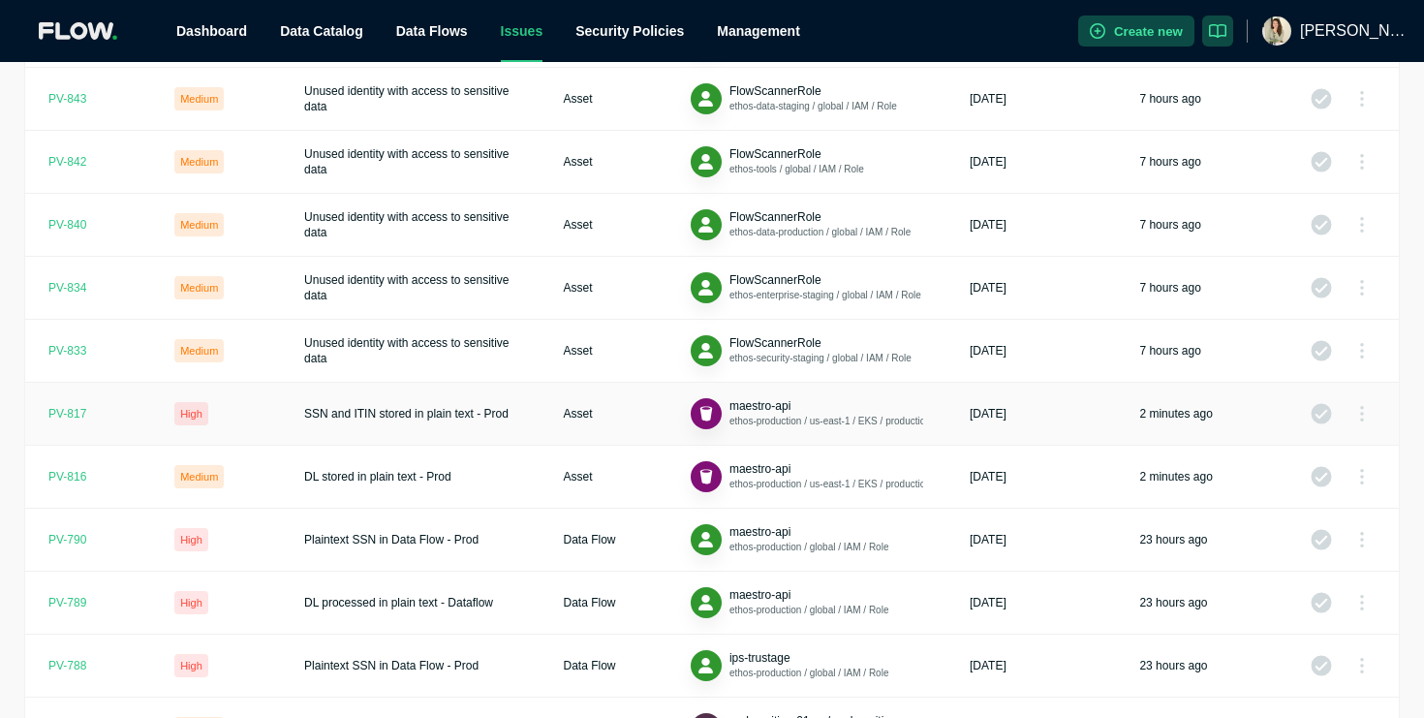
click at [579, 404] on td "Asset" at bounding box center [603, 414] width 127 height 63
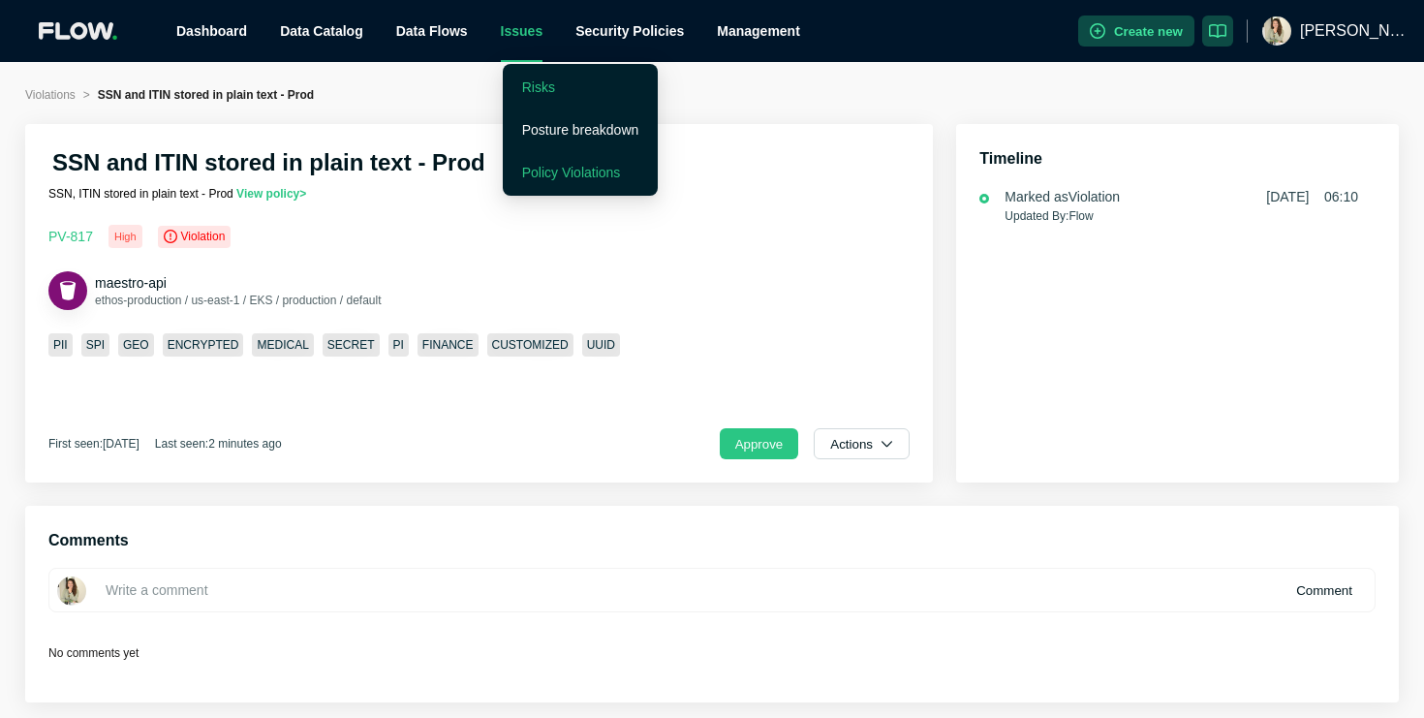
click at [546, 95] on link "Risks" at bounding box center [538, 87] width 33 height 16
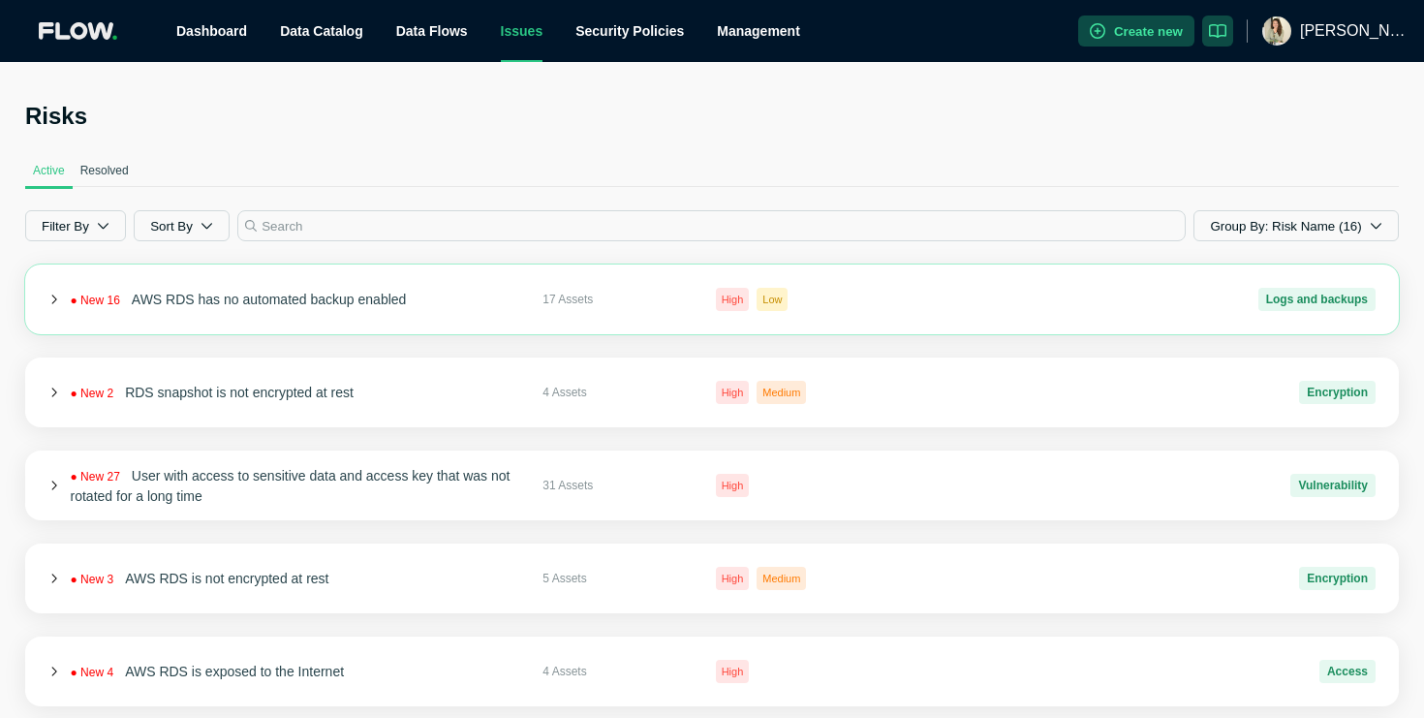
click at [511, 270] on div "● New 16 AWS RDS has no automated backup enabled 17 Assets High Low Logs and ba…" at bounding box center [712, 300] width 1374 height 70
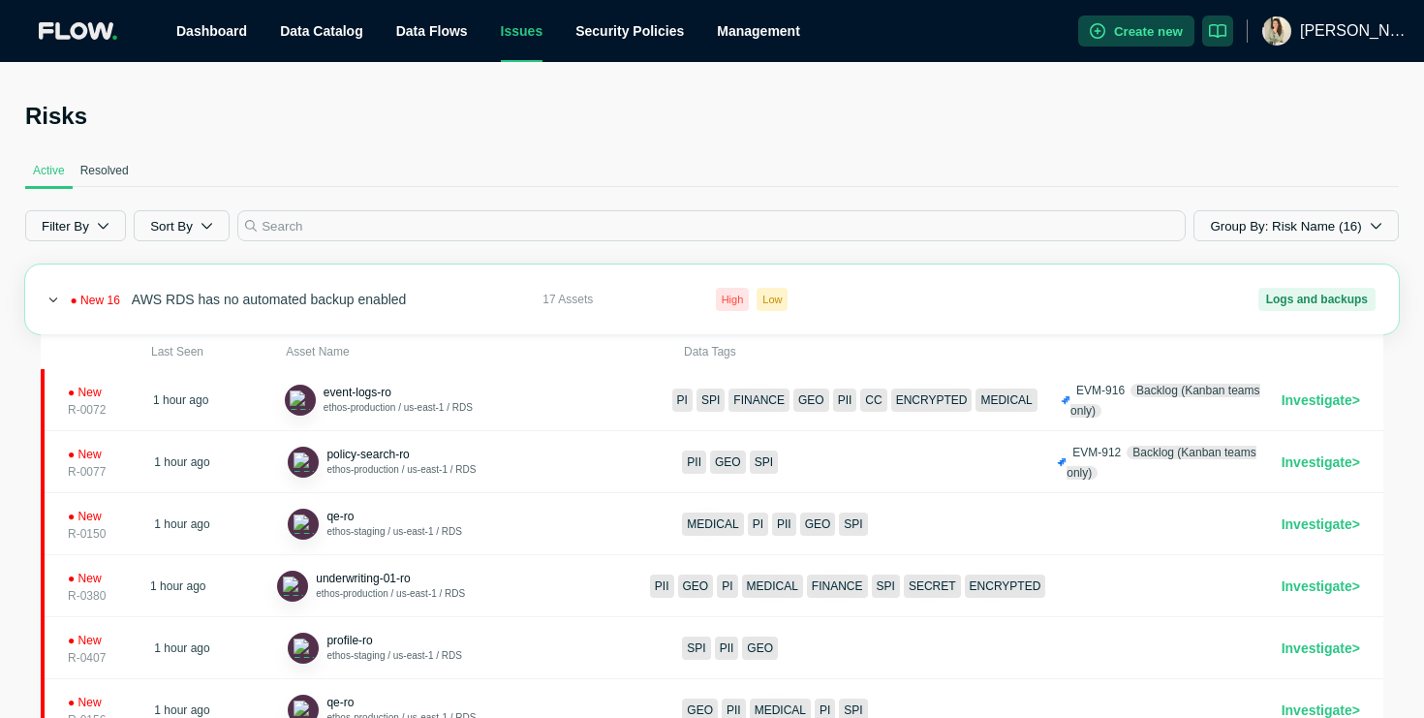
click at [511, 270] on div "● New 16 AWS RDS has no automated backup enabled 17 Assets High Low Logs and ba…" at bounding box center [712, 300] width 1374 height 70
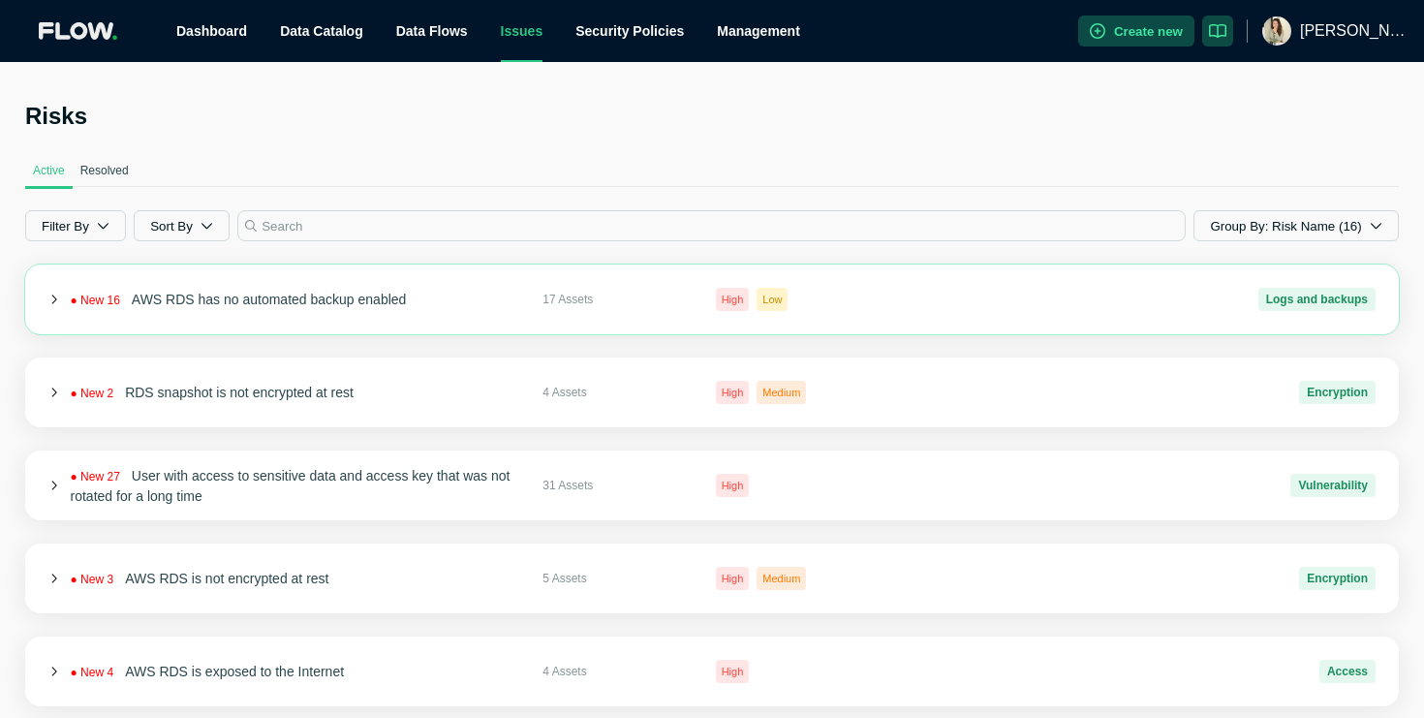
click at [419, 295] on div "● New 16 AWS RDS has no automated backup enabled" at bounding box center [299, 300] width 457 height 20
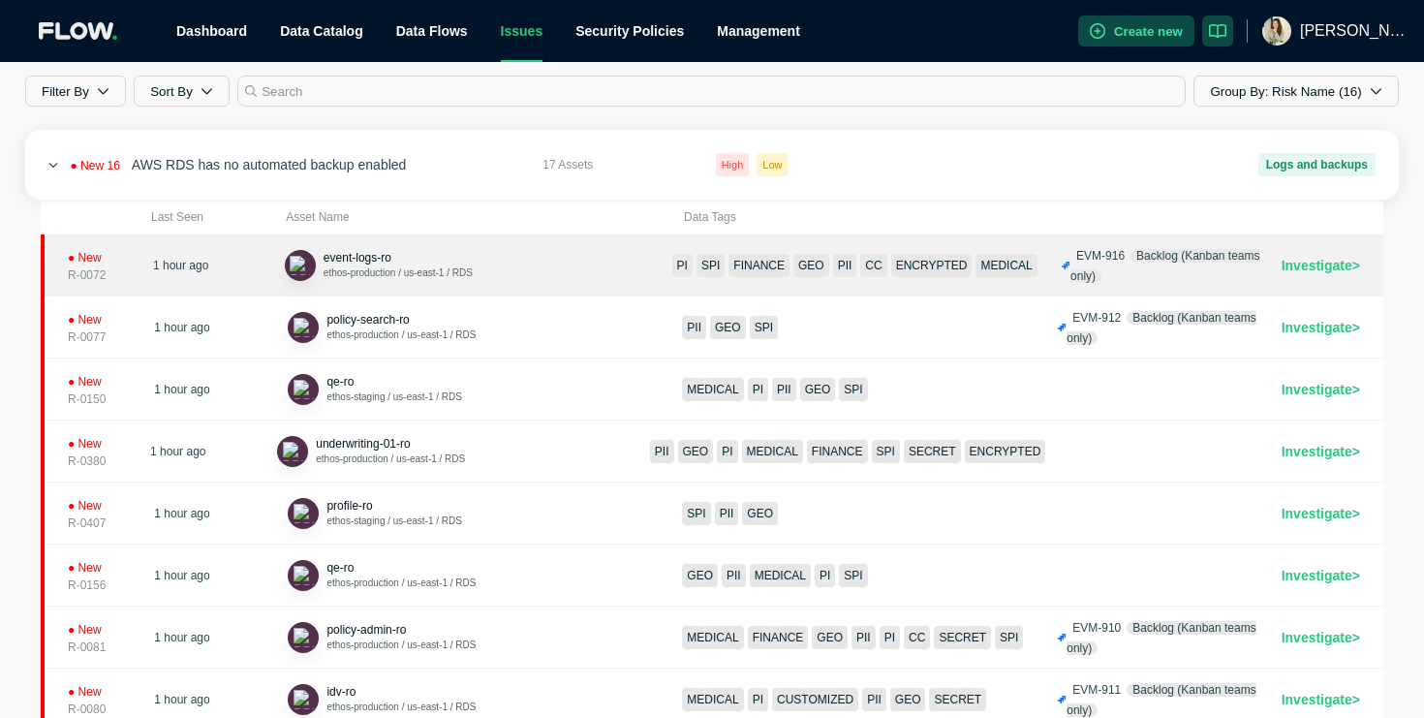
scroll to position [140, 0]
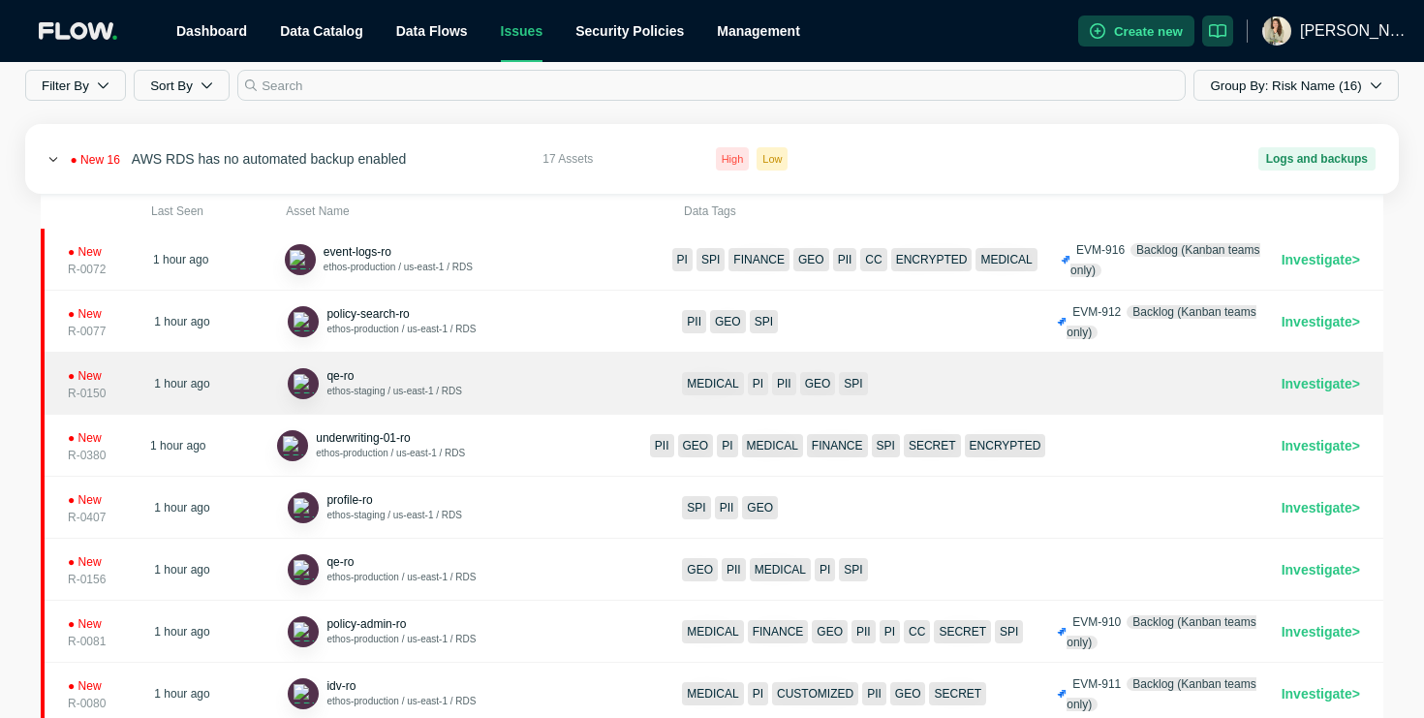
click at [222, 398] on link "● New R-0150 1 hour ago qe-ro ethos-staging / us-east-1 / RDS MEDICAL PI PII GE…" at bounding box center [712, 384] width 1343 height 62
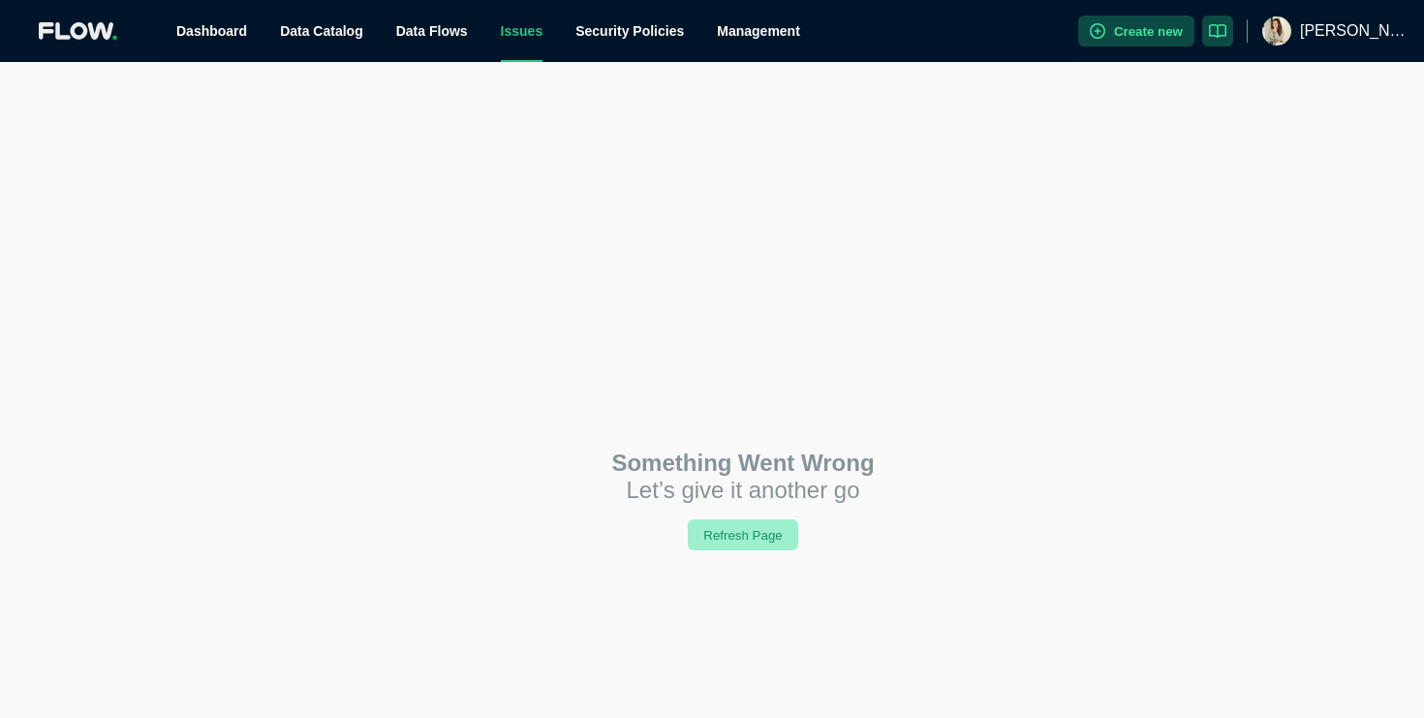
click at [735, 531] on button "Refresh Page" at bounding box center [743, 534] width 110 height 31
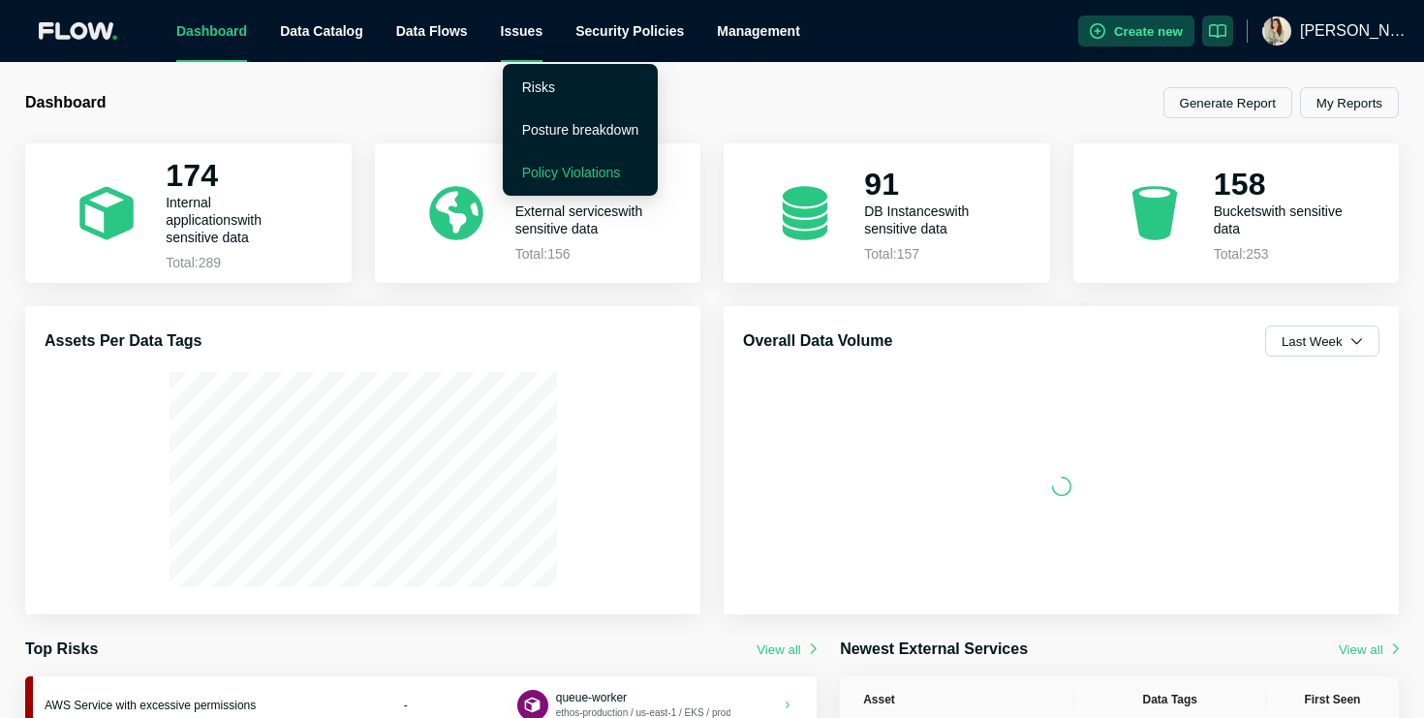
click at [571, 172] on link "Policy Violations" at bounding box center [571, 173] width 99 height 16
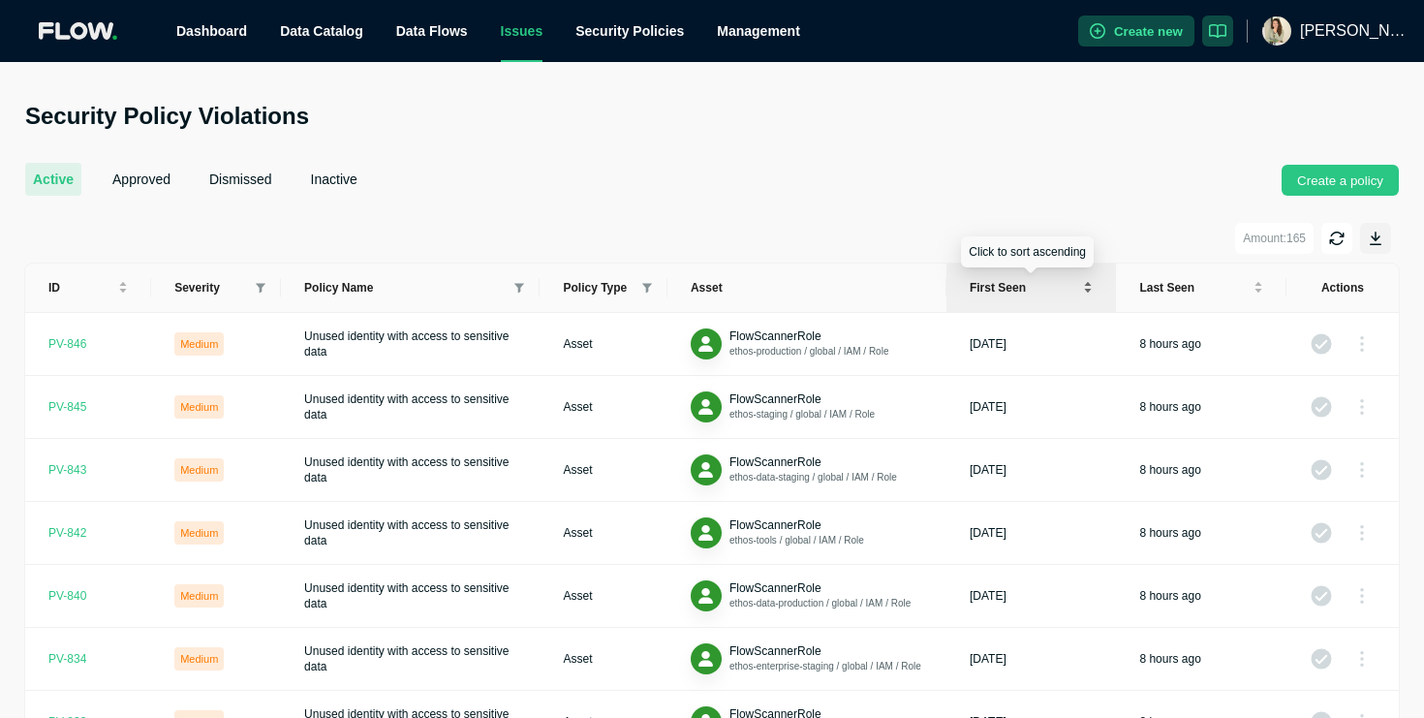
click at [1083, 285] on div "First seen" at bounding box center [1032, 287] width 124 height 17
click at [1088, 296] on div "First seen" at bounding box center [1032, 287] width 124 height 17
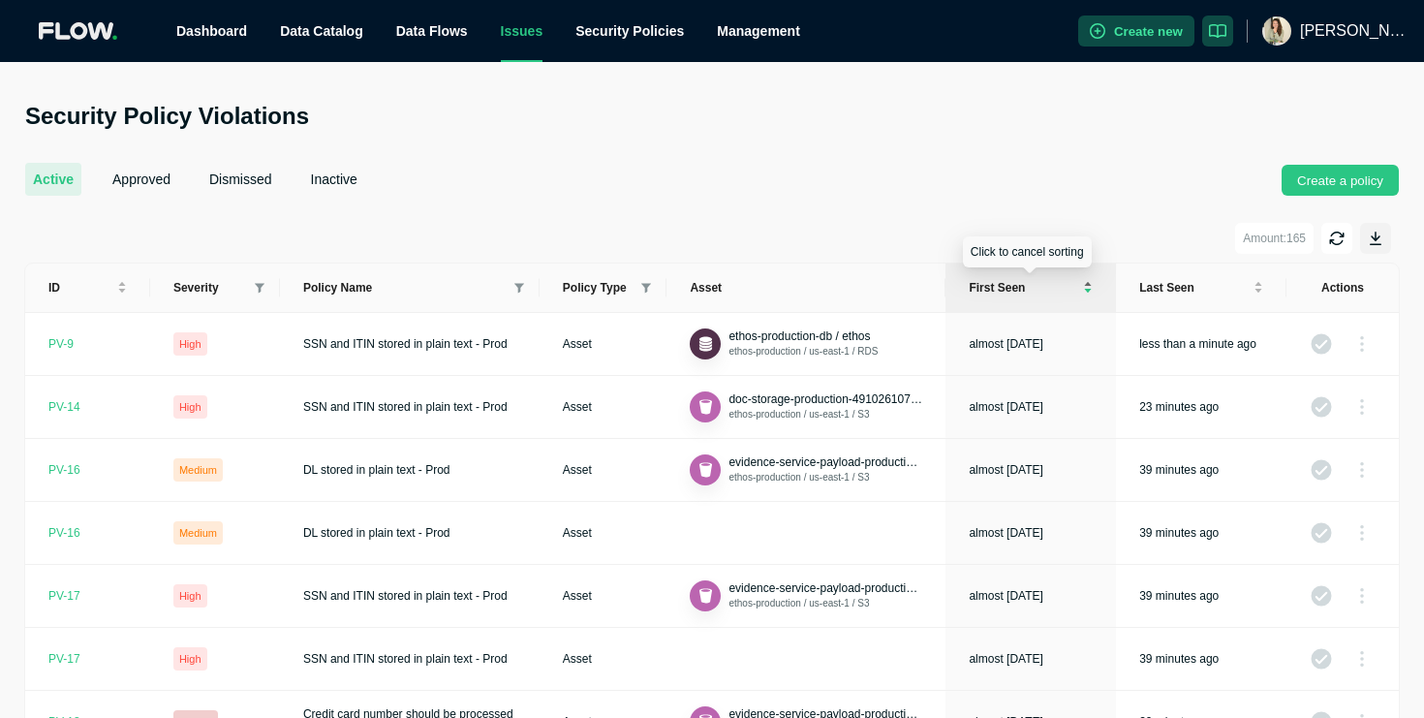
click at [1086, 286] on div "First seen" at bounding box center [1031, 287] width 124 height 17
